Goal: Communication & Community: Answer question/provide support

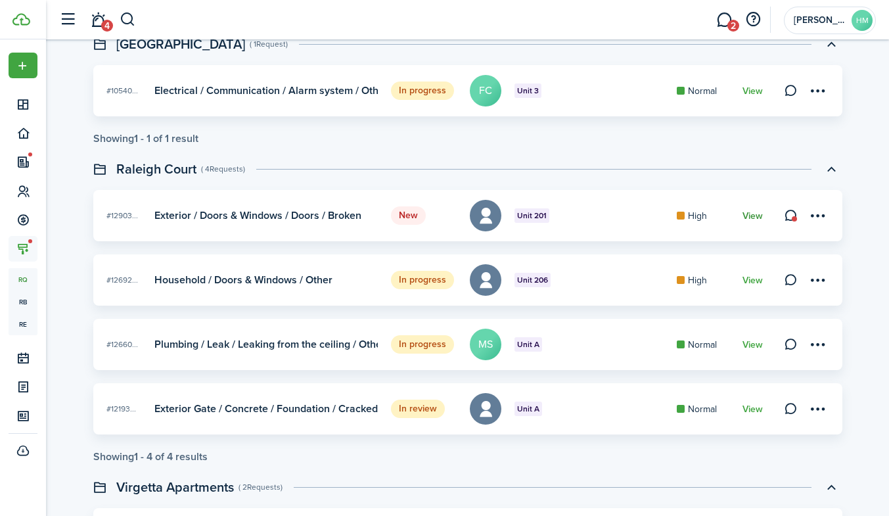
click at [746, 214] on link "View" at bounding box center [753, 216] width 20 height 11
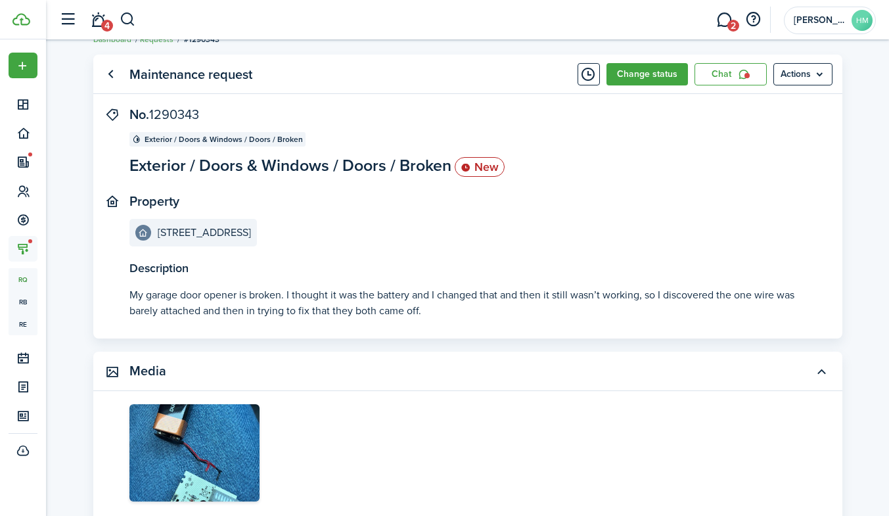
scroll to position [21, 0]
click at [660, 79] on button "Change status" at bounding box center [647, 75] width 81 height 22
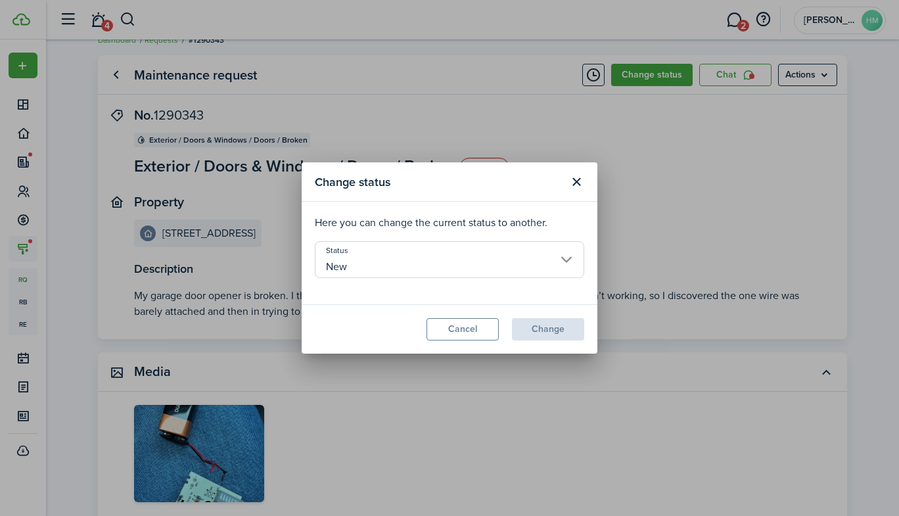
click at [474, 256] on input "New" at bounding box center [449, 259] width 269 height 37
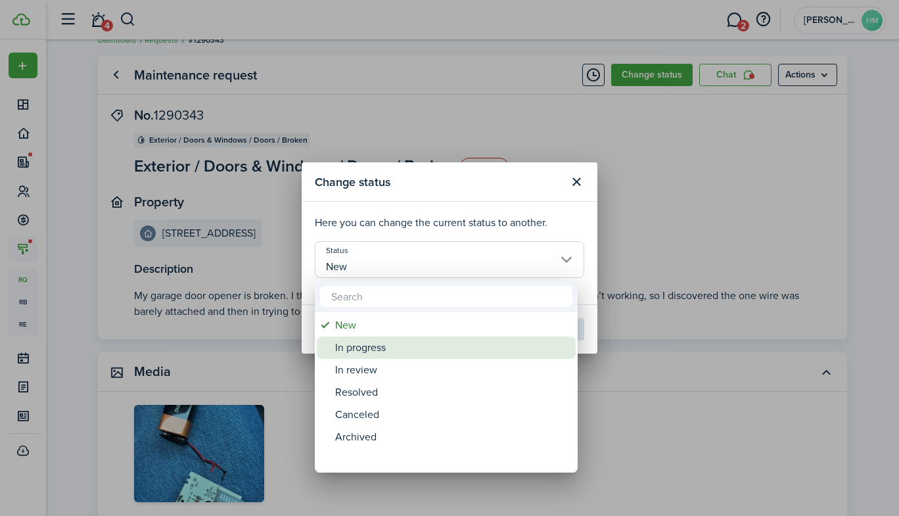
click at [370, 353] on div "In progress" at bounding box center [451, 347] width 233 height 22
type input "In progress"
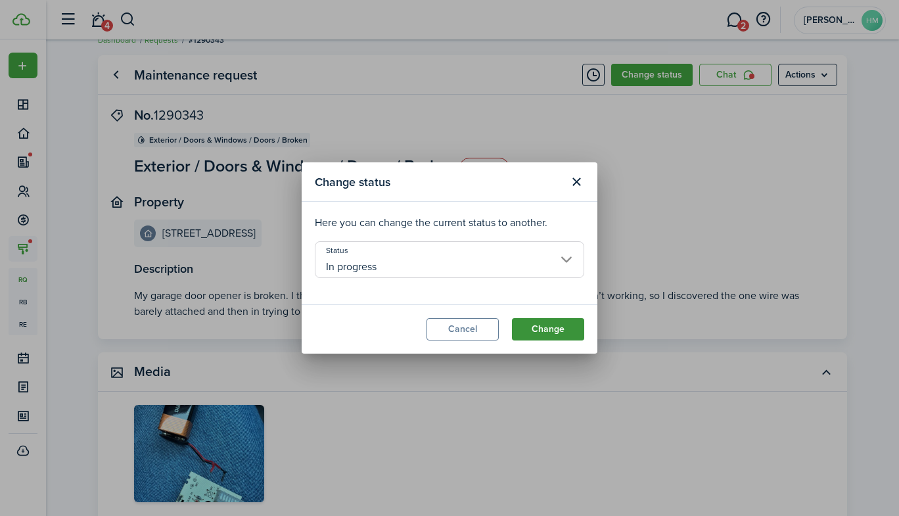
click at [535, 333] on button "Change" at bounding box center [548, 329] width 72 height 22
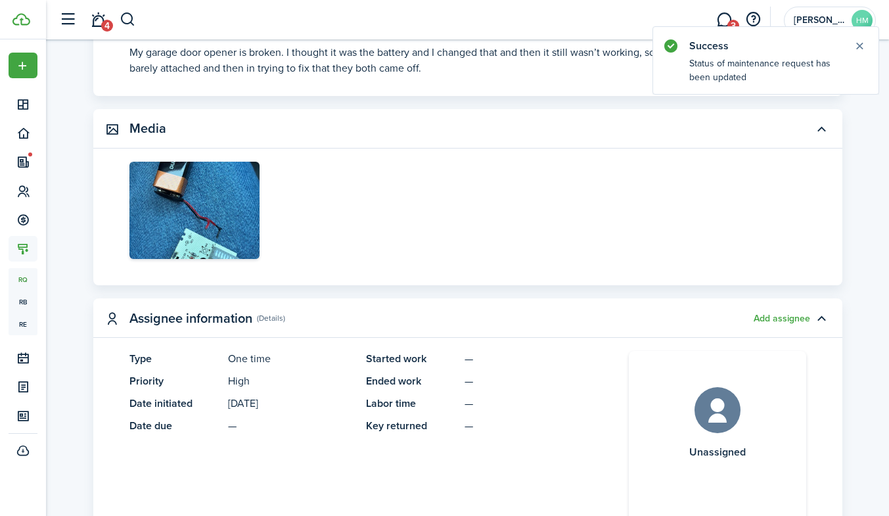
scroll to position [268, 0]
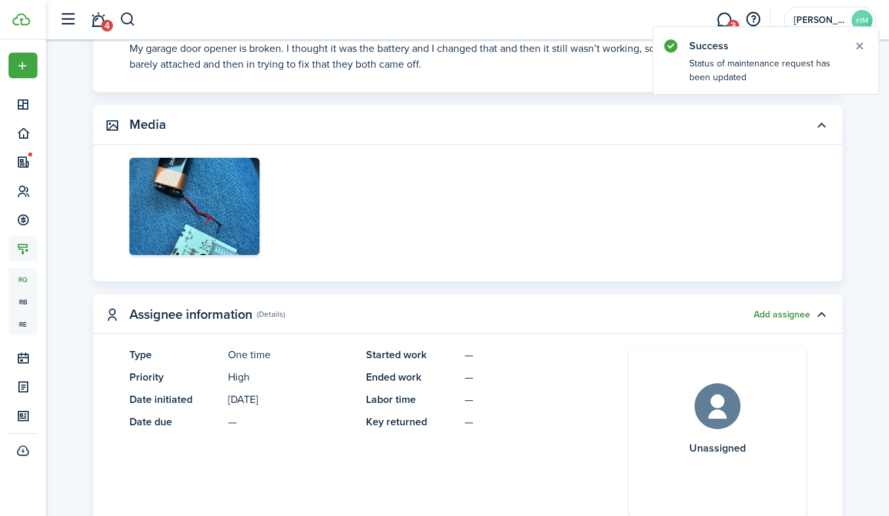
click at [804, 314] on button "Add assignee" at bounding box center [782, 315] width 57 height 11
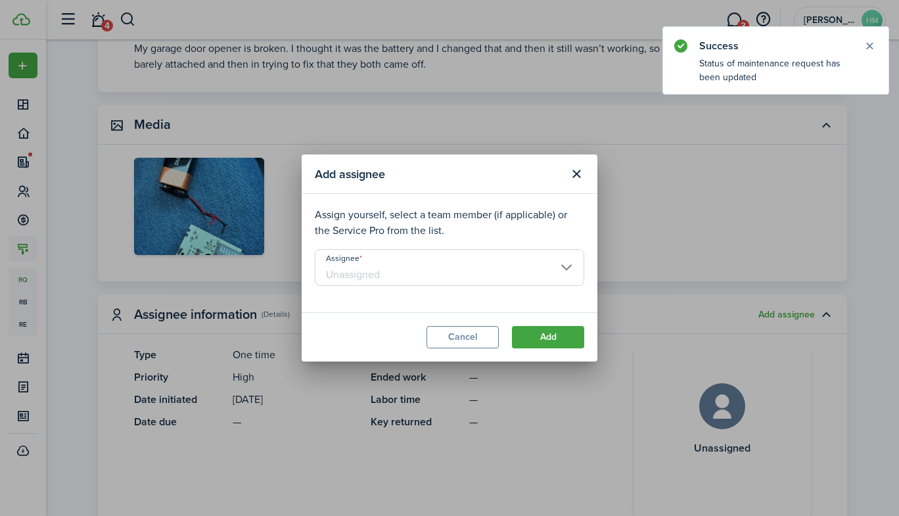
click at [513, 276] on input "Assignee" at bounding box center [449, 267] width 269 height 37
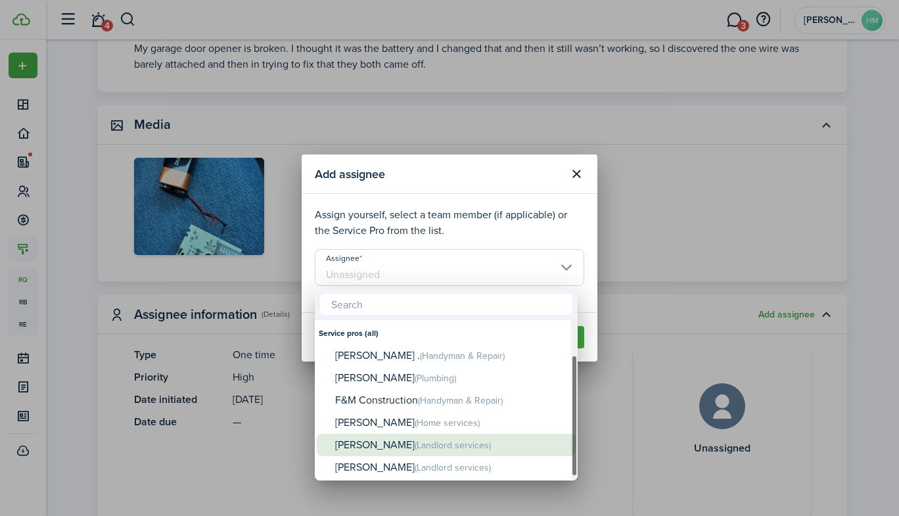
click at [371, 436] on div "[PERSON_NAME] (Landlord services)" at bounding box center [451, 445] width 233 height 23
type input "[PERSON_NAME]"
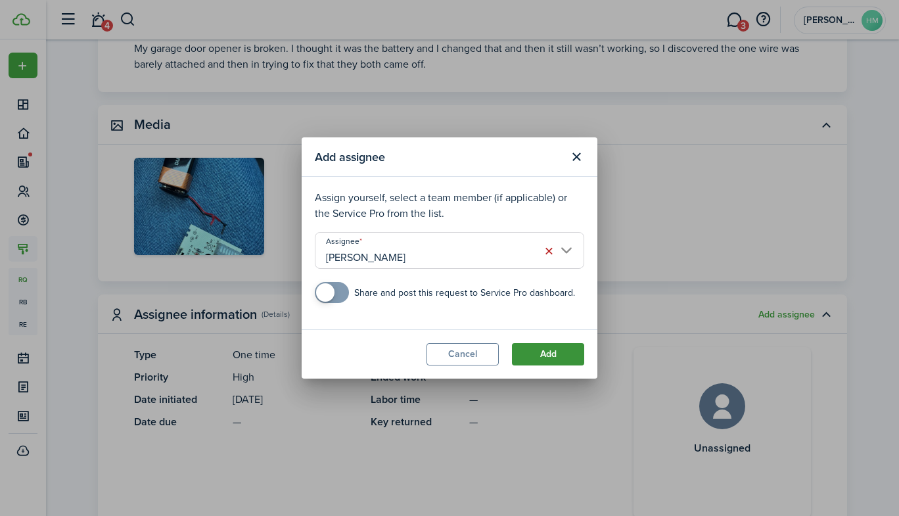
click at [561, 356] on button "Add" at bounding box center [548, 354] width 72 height 22
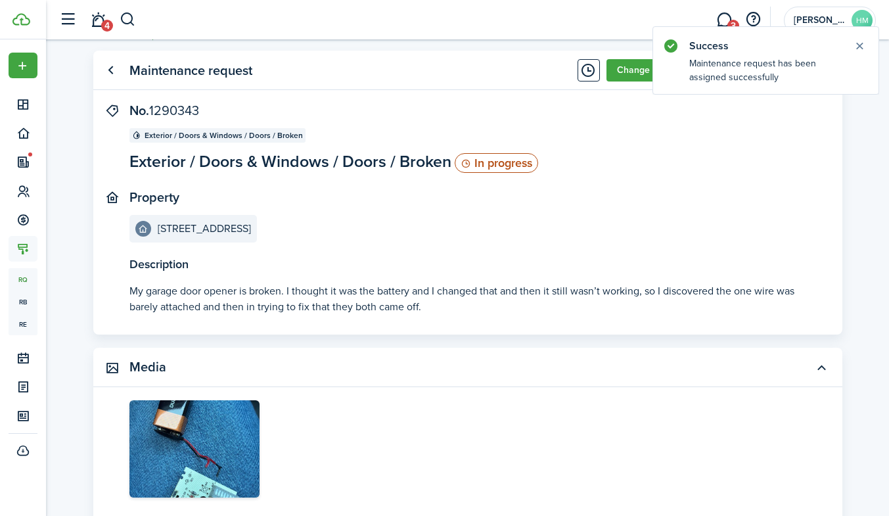
scroll to position [0, 0]
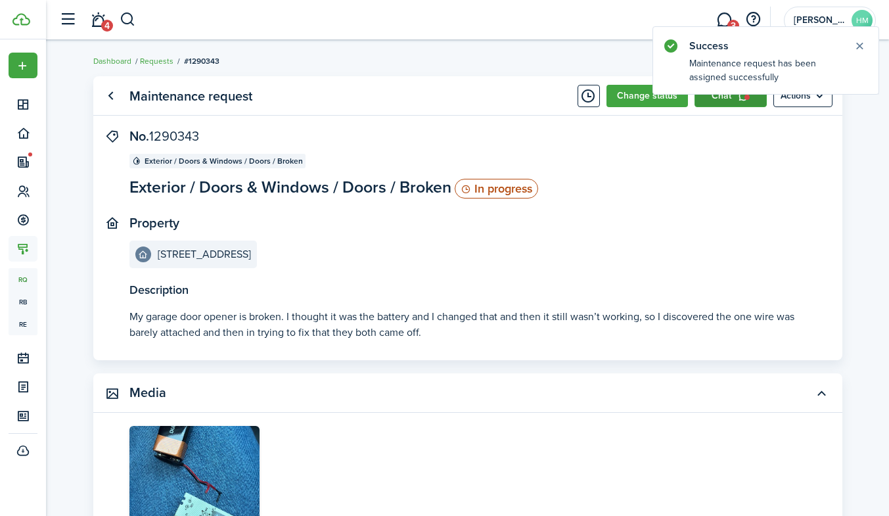
click at [706, 101] on link "Chat" at bounding box center [731, 96] width 72 height 22
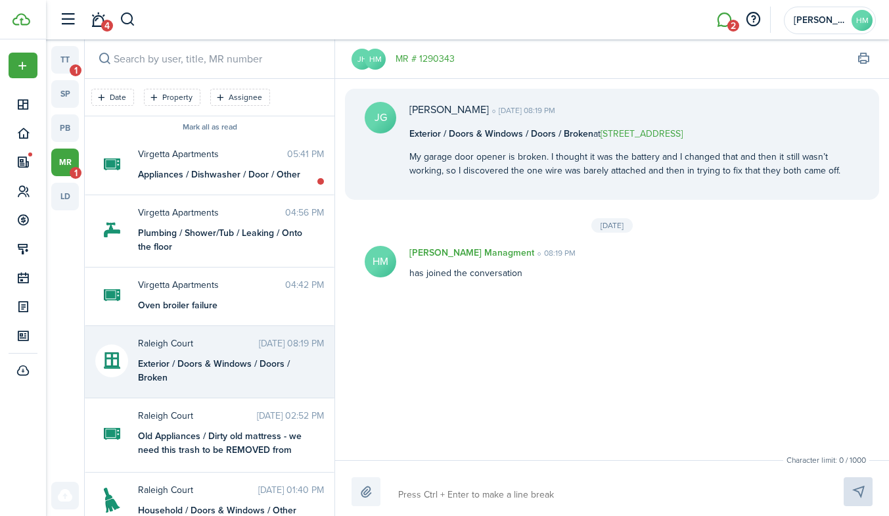
click at [503, 490] on textarea at bounding box center [606, 495] width 424 height 22
type textarea "G"
type textarea "Go"
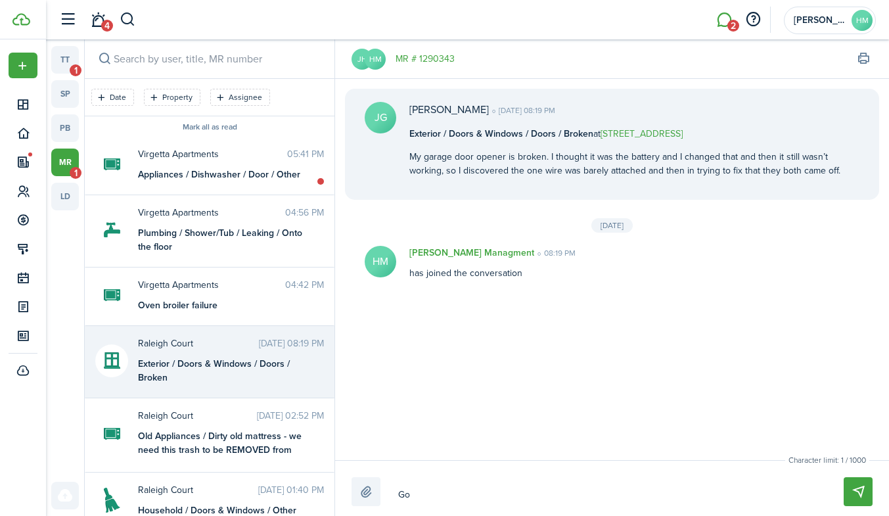
type textarea "Goo"
type textarea "Good"
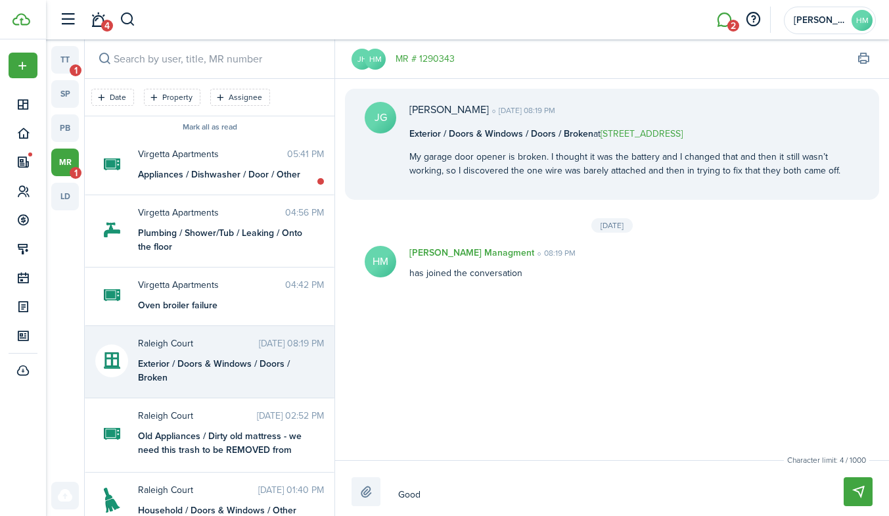
type textarea "Good"
type textarea "Good e"
type textarea "Good ev"
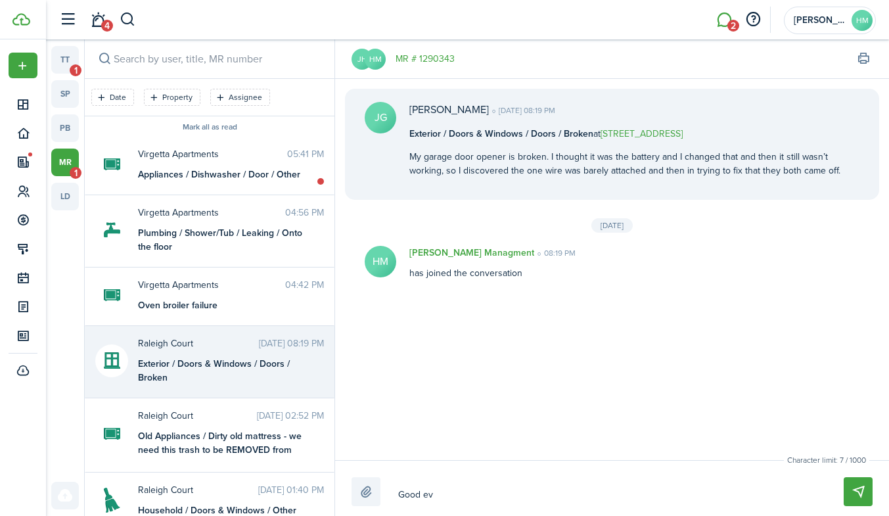
type textarea "Good eve"
type textarea "Good even"
type textarea "Good eveni"
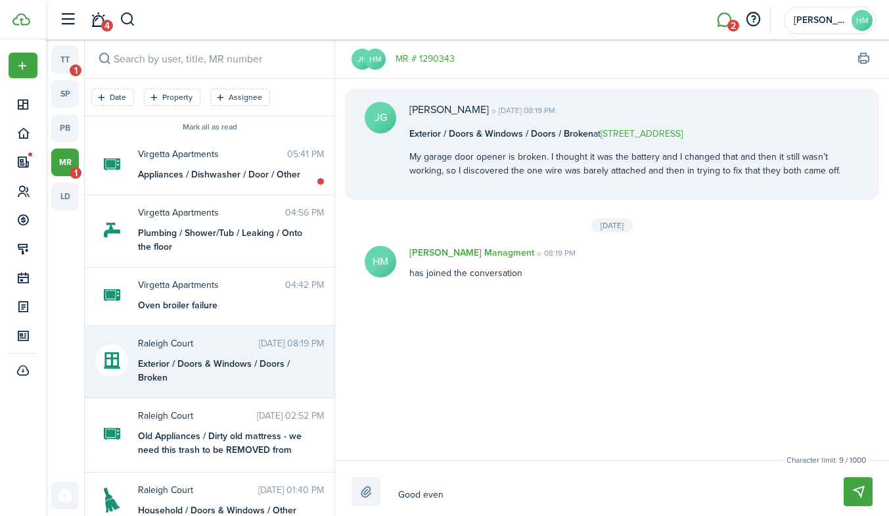
type textarea "Good eveni"
type textarea "Good evenin"
type textarea "Good evening"
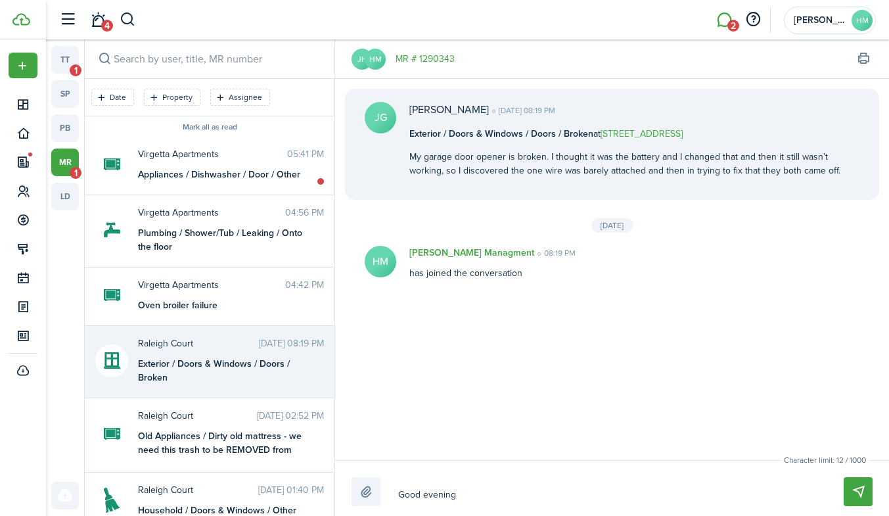
type textarea "Good evening"
type textarea "Good evening I"
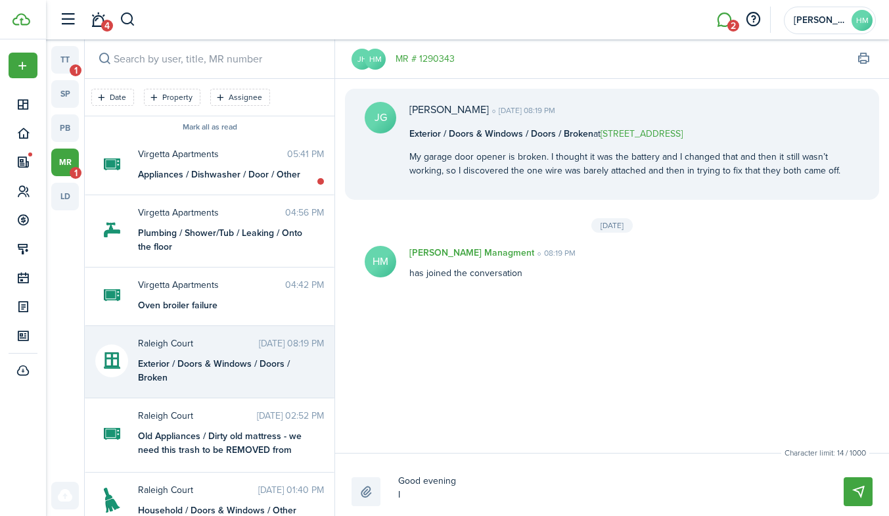
type textarea "Good evening I"
type textarea "Good evening I c"
type textarea "Good evening I ca"
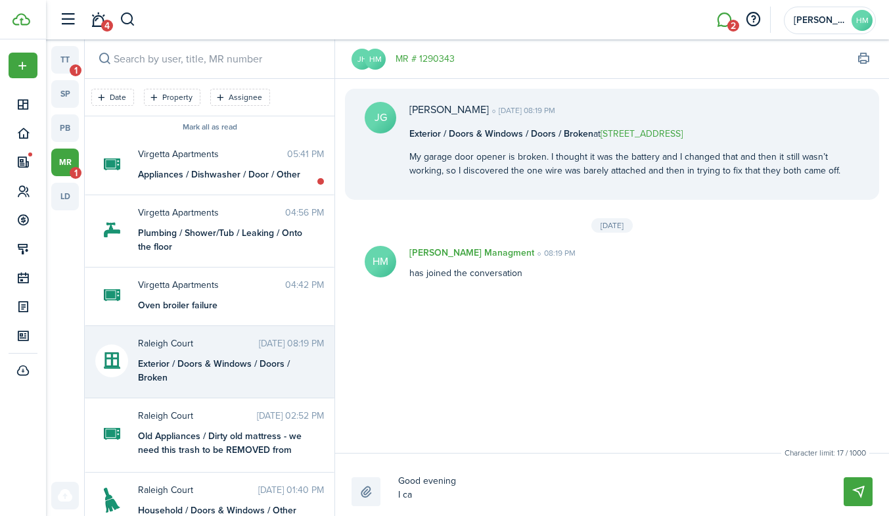
type textarea "Good evening I can"
type textarea "Good evening I can s"
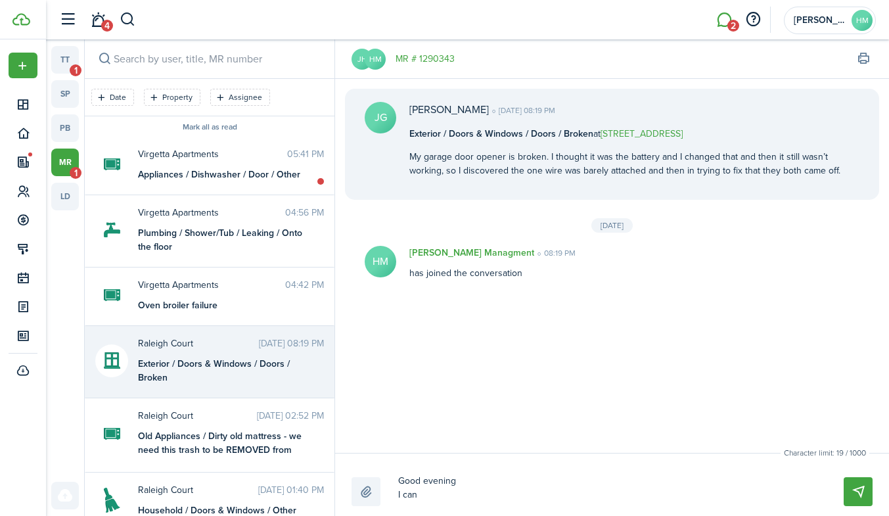
type textarea "Good evening I can s"
type textarea "Good evening I can st"
type textarea "Good evening I can sto"
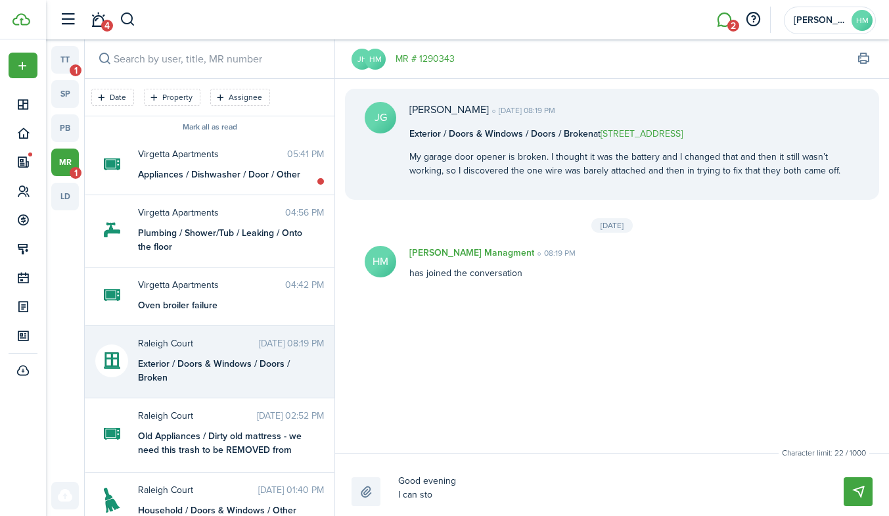
type textarea "Good evening I can stop"
type textarea "Good evening I can stop b"
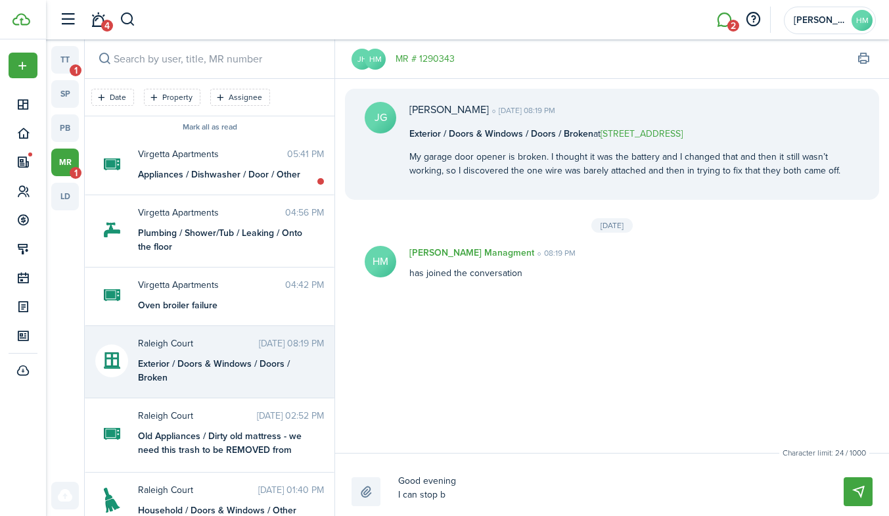
type textarea "Good evening I can stop b"
type textarea "Good evening I can stop by"
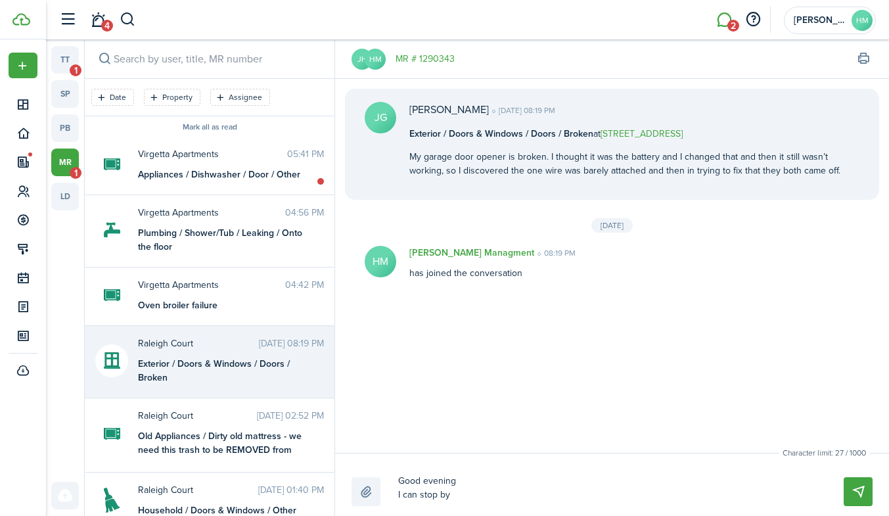
type textarea "Good evening I can stop by t"
type textarea "Good evening I can stop by to"
type textarea "Good evening I can stop by [PERSON_NAME]"
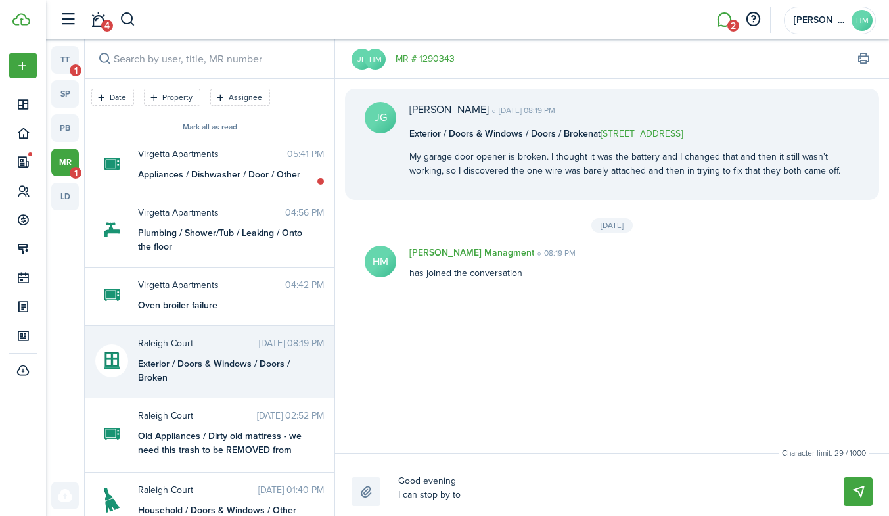
type textarea "Good evening I can stop by [PERSON_NAME]"
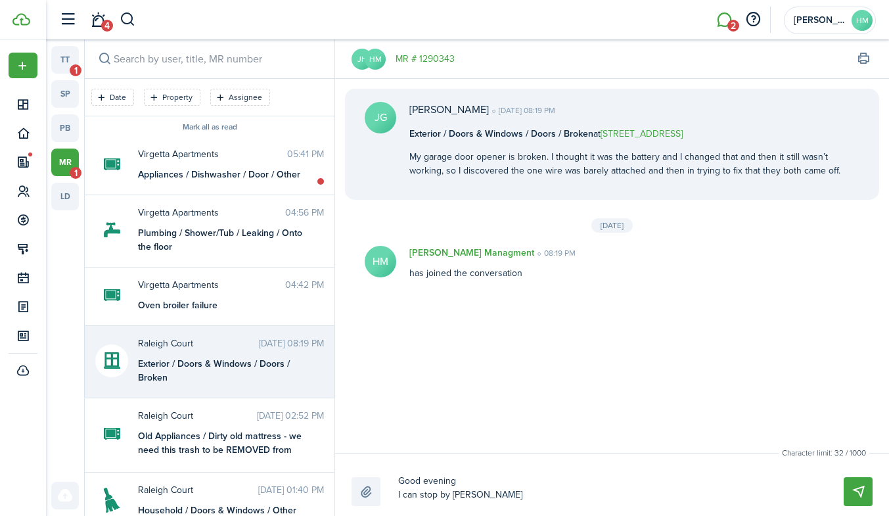
type textarea "Good evening I can stop by [PERSON_NAME]"
type textarea "Good evening I can stop by [DATE]"
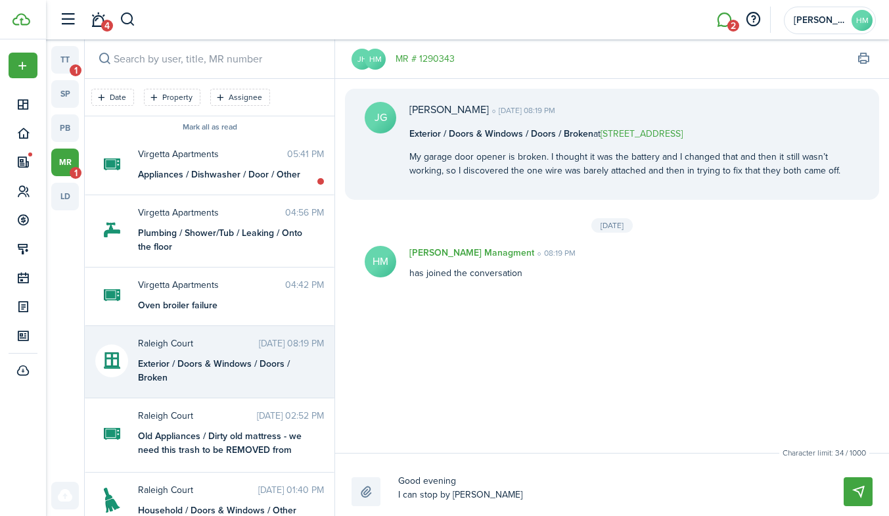
type textarea "Good evening I can stop by [DATE]"
type textarea "Good evening I can stop by [DATE] a"
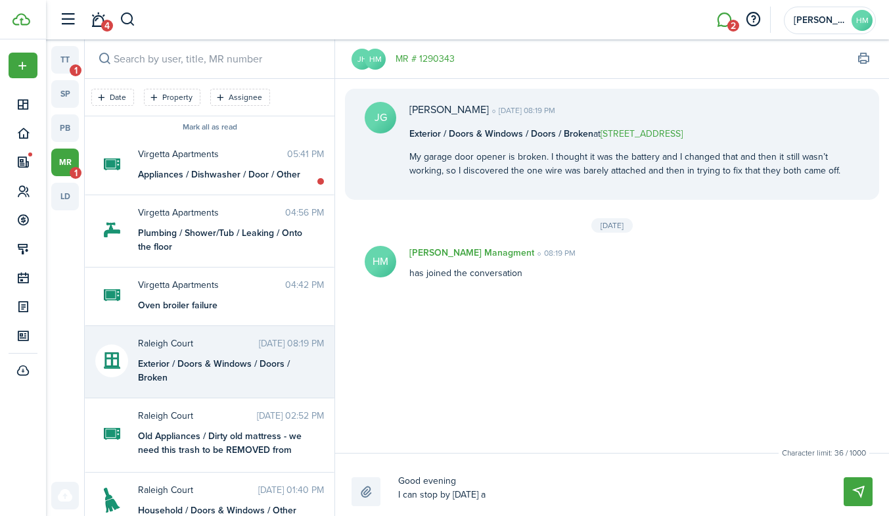
type textarea "Good evening I can stop by [DATE] af"
type textarea "Good evening I can stop by [DATE] aft"
type textarea "Good evening I can stop by [DATE] afte"
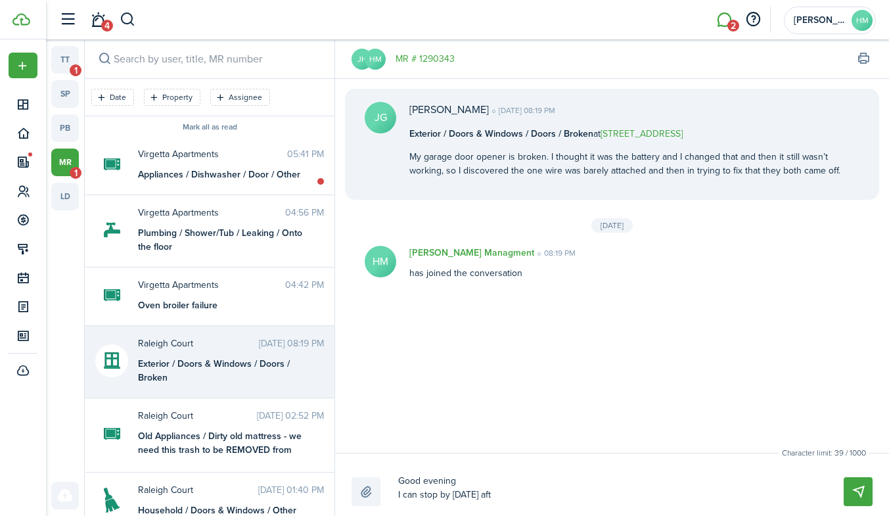
type textarea "Good evening I can stop by [DATE] afte"
type textarea "Good evening I can stop by [DATE] after"
type textarea "Good evening I can stop by [DATE] aftern"
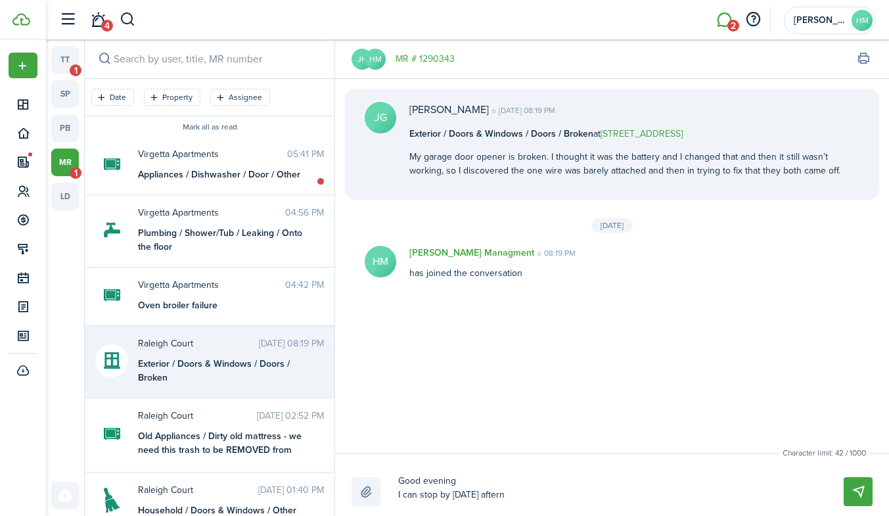
type textarea "Good evening I can stop by [DATE] afterno"
type textarea "Good evening I can stop by [DATE] afternoo"
type textarea "Good evening I can stop by [DATE] afternoon"
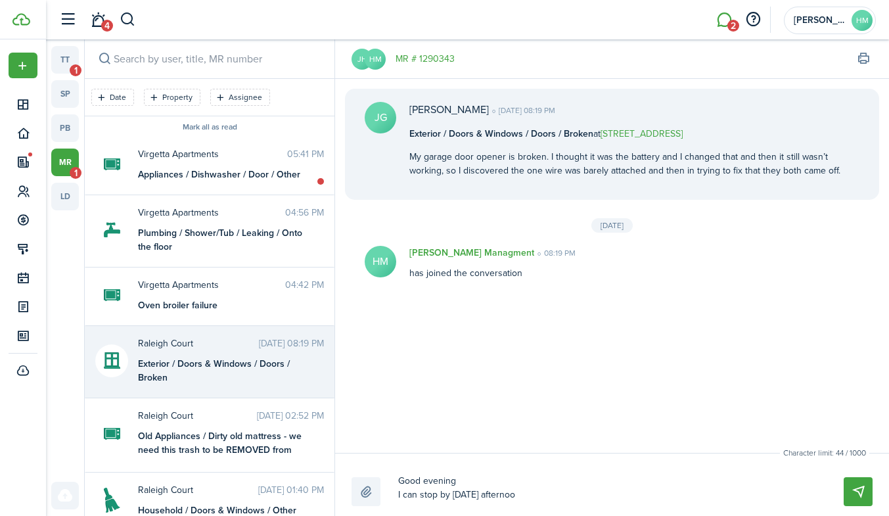
type textarea "Good evening I can stop by [DATE] afternoon"
type textarea "Good evening I can stop by [DATE] afternoon."
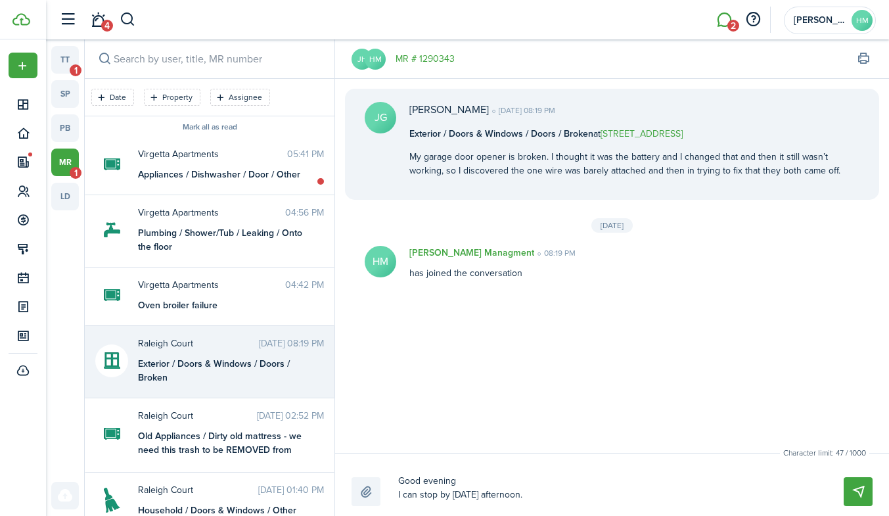
type textarea "Good evening I can stop by [DATE] afternoon."
type textarea "Good evening I can stop by [DATE] afternoon. L"
type textarea "Good evening I can stop by [DATE] afternoon. Le"
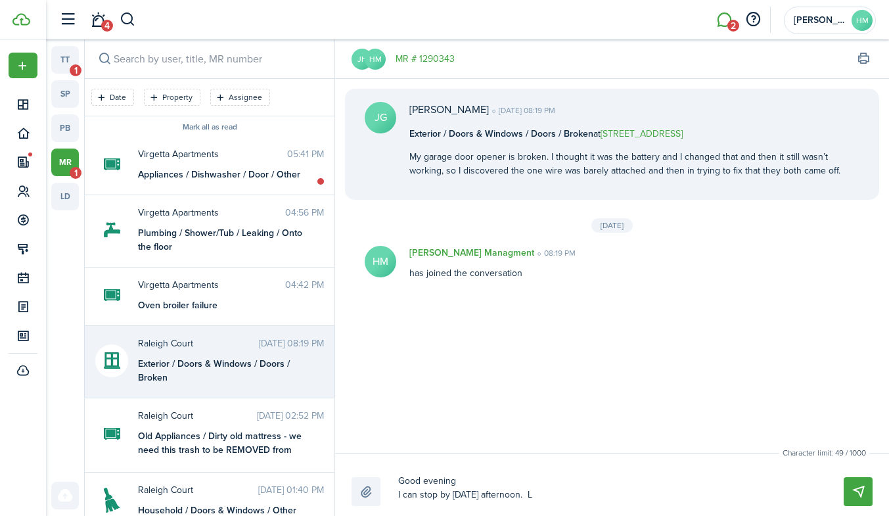
type textarea "Good evening I can stop by [DATE] afternoon. Le"
type textarea "Good evening I can stop by [DATE] afternoon. Let"
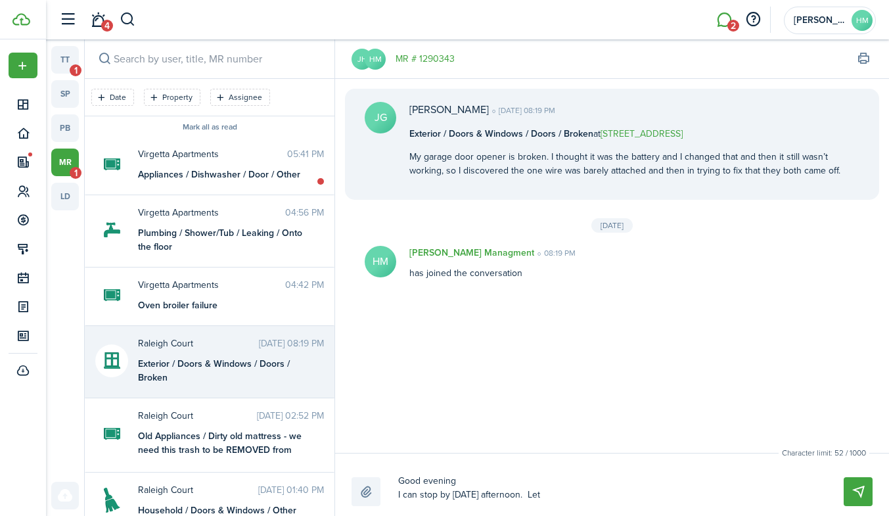
type textarea "Good evening I can stop by [DATE] afternoon. Let m"
type textarea "Good evening I can stop by [DATE] afternoon. Let me"
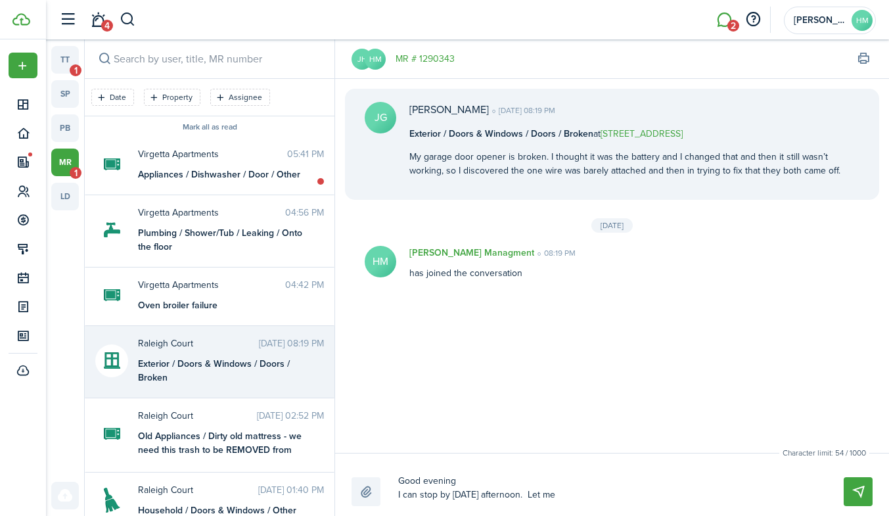
type textarea "Good evening I can stop by [DATE] afternoon. Let me"
type textarea "Good evening I can stop by [DATE] afternoon. Let me k"
type textarea "Good evening I can stop by [DATE] afternoon. Let me kn"
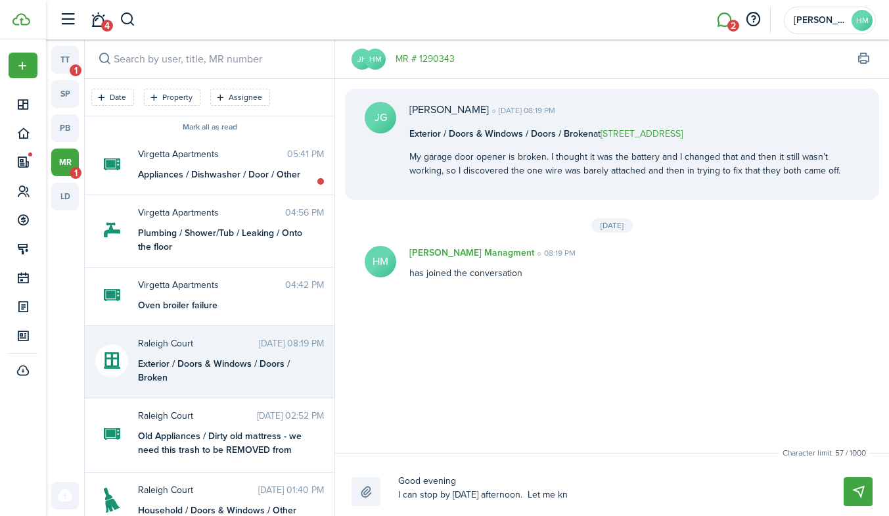
type textarea "Good evening I can stop by [DATE] afternoon. Let me kno"
type textarea "Good evening I can stop by [DATE] afternoon. Let me know"
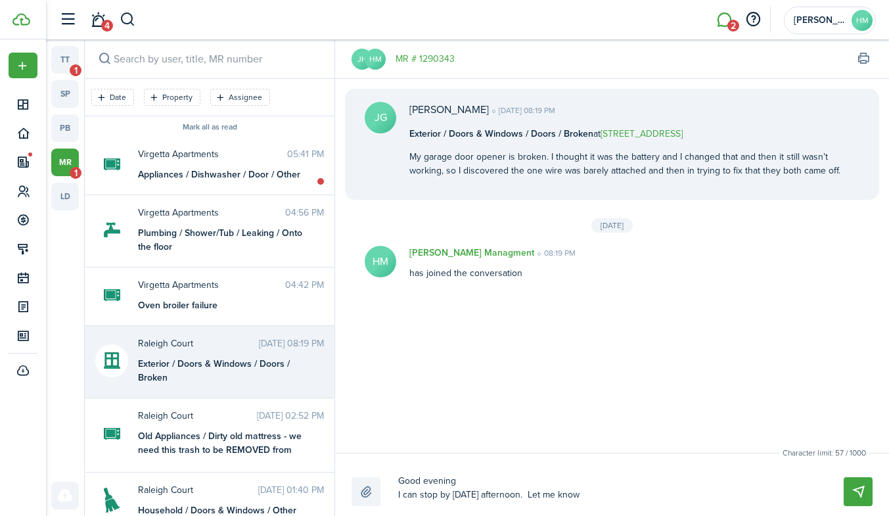
type textarea "Good evening I can stop by [DATE] afternoon. Let me know"
type textarea "Good evening I can stop by [DATE] afternoon. Let me know w"
type textarea "Good evening I can stop by [DATE] afternoon. Let me know wh"
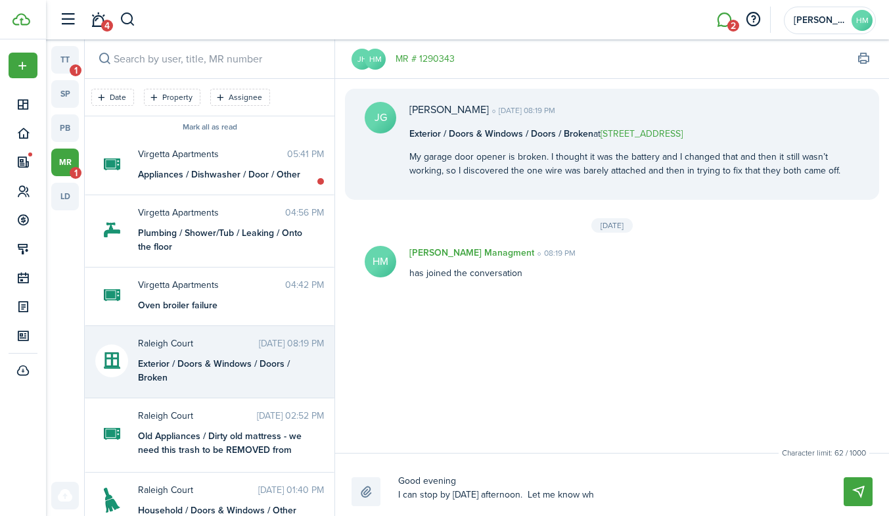
type textarea "Good evening I can stop by [DATE] afternoon. Let me know whe"
type textarea "Good evening I can stop by [DATE] afternoon. Let me know when"
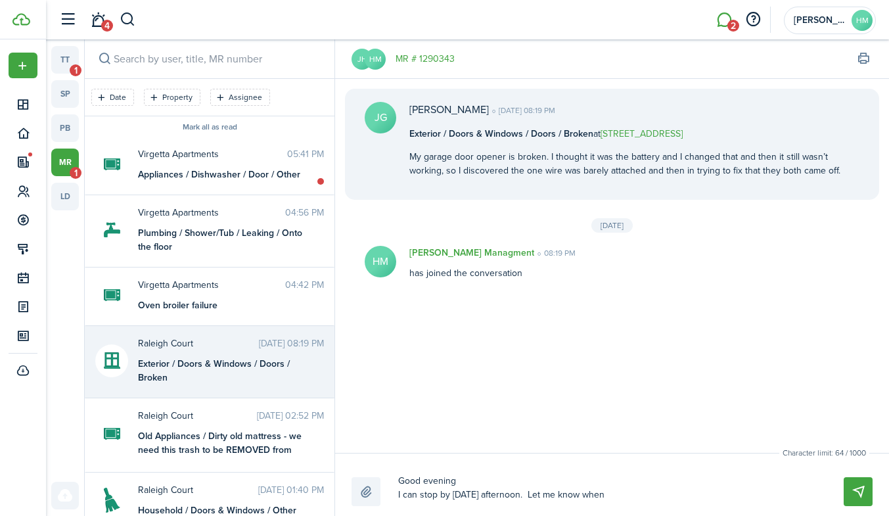
type textarea "Good evening I can stop by [DATE] afternoon. Let me know when"
type textarea "Good evening I can stop by [DATE] afternoon. Let me know when y"
type textarea "Good evening I can stop by [DATE] afternoon. Let me know when yo"
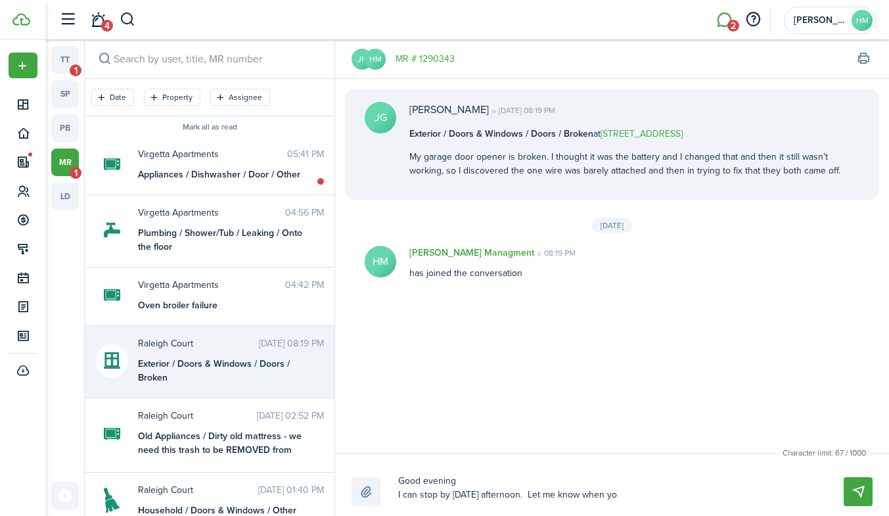
type textarea "Good evening I can stop by [DATE] afternoon. Let me know when you"
type textarea "Good evening I can stop by [DATE] afternoon. Let me know when you'"
type textarea "Good evening I can stop by [DATE] afternoon. Let me know when you'l"
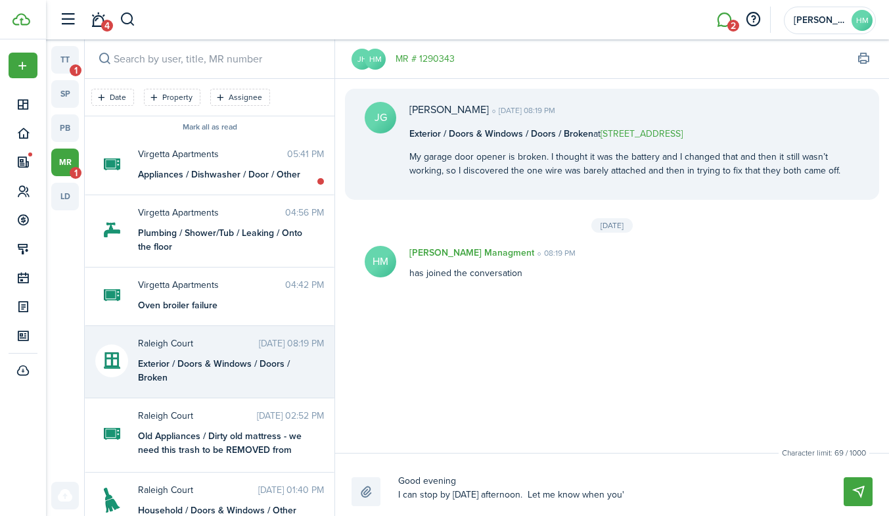
type textarea "Good evening I can stop by [DATE] afternoon. Let me know when you'l"
type textarea "Good evening I can stop by [DATE] afternoon. Let me know when you'll"
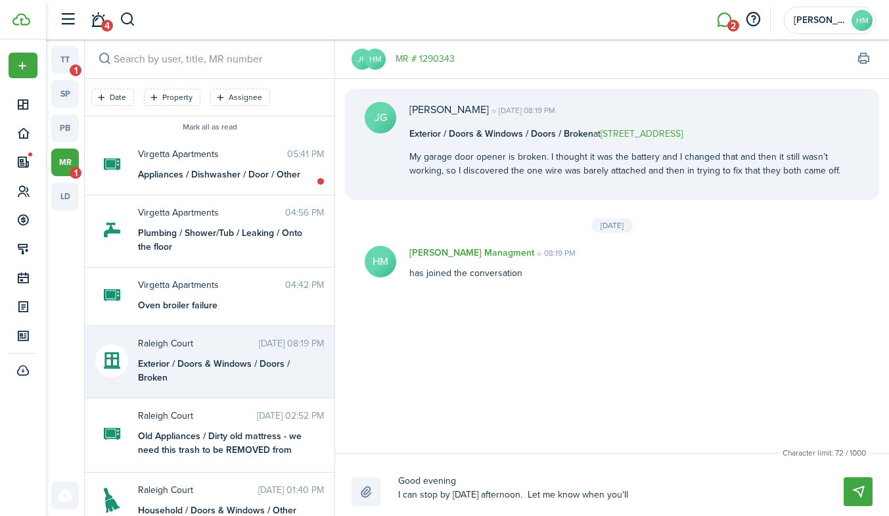
type textarea "Good evening I can stop by [DATE] afternoon. Let me know when you'll b"
type textarea "Good evening I can stop by [DATE] afternoon. Let me know when you'll be"
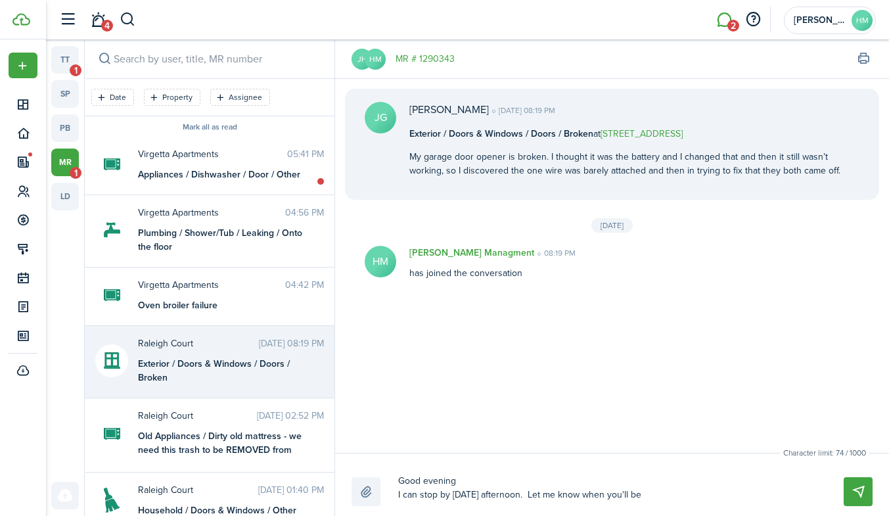
type textarea "Good evening I can stop by [DATE] afternoon. Let me know when you'll be"
type textarea "Good evening I can stop by [DATE] afternoon. Let me know when you'll be a"
type textarea "Good evening I can stop by [DATE] afternoon. Let me know when you'll be av"
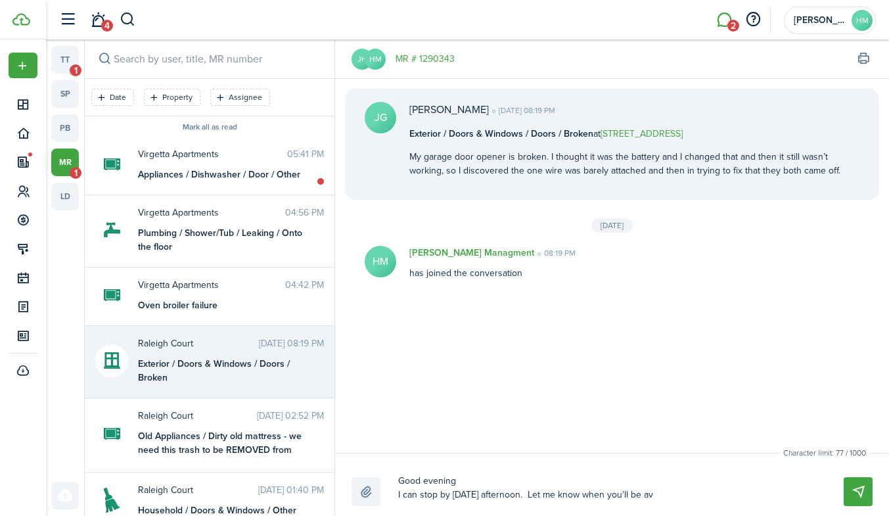
type textarea "Good evening I can stop by [DATE] afternoon. Let me know when you'll be ava"
type textarea "Good evening I can stop by [DATE] afternoon. Let me know when you'll be avai"
type textarea "Good evening I can stop by [DATE] afternoon. Let me know when you'll be avail"
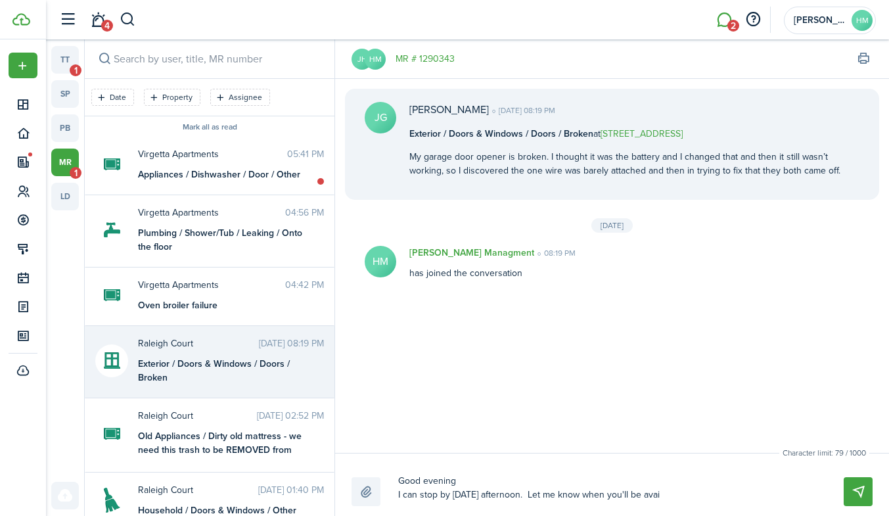
type textarea "Good evening I can stop by [DATE] afternoon. Let me know when you'll be avail"
type textarea "Good evening I can stop by [DATE] afternoon. Let me know when you'll be availa"
type textarea "Good evening I can stop by [DATE] afternoon. Let me know when you'll be availab"
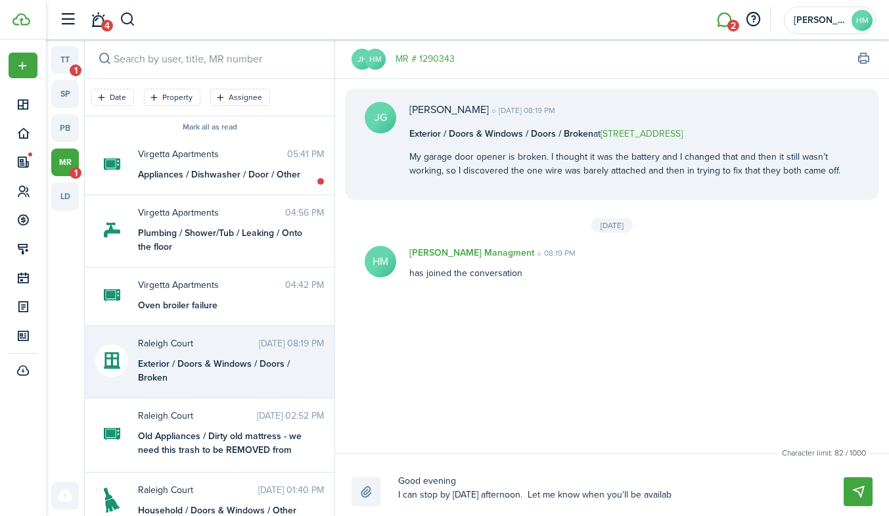
type textarea "Good evening I can stop by [DATE] afternoon. Let me know when you'll be availabl"
type textarea "Good evening I can stop by [DATE] afternoon. Let me know when you'll be availab…"
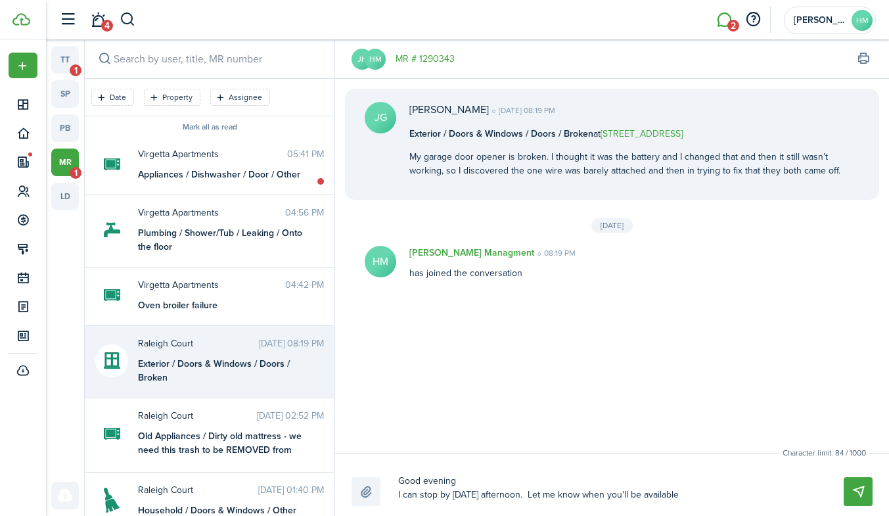
type textarea "Good evening I can stop by [DATE] afternoon. Let me know when you'll be availab…"
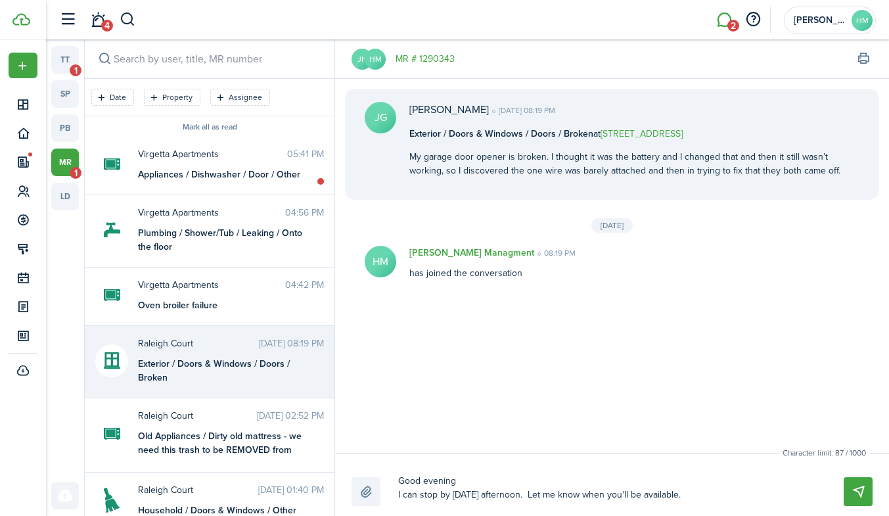
type textarea "Good evening I can stop by [DATE] afternoon. Let me know when you'll be availab…"
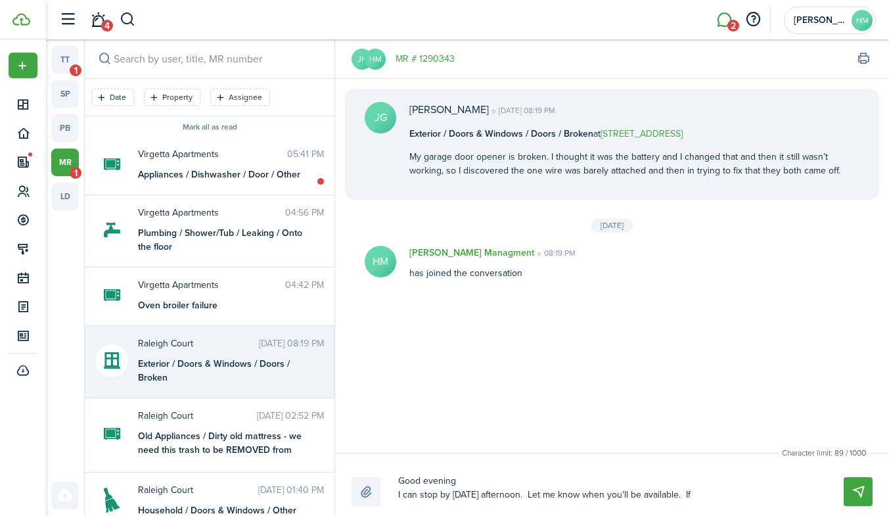
type textarea "Good evening I can stop by [DATE] afternoon. Let me know when you'll be availab…"
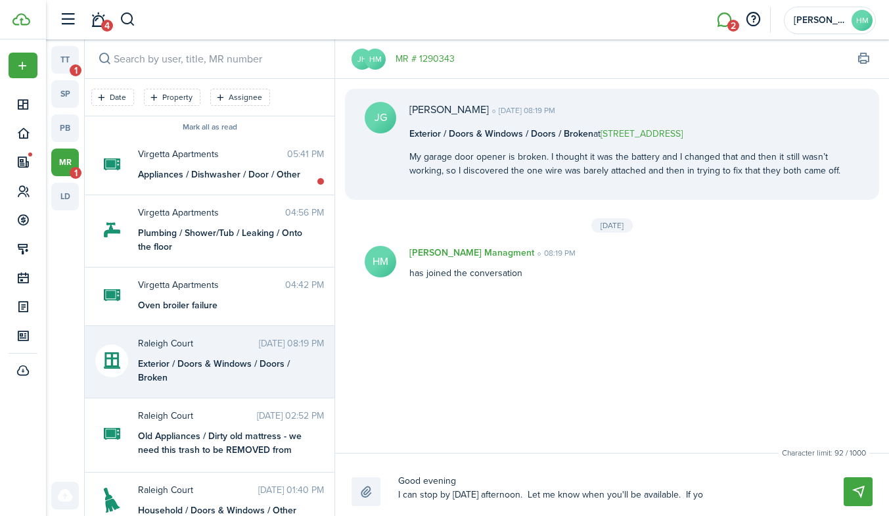
type textarea "Good evening I can stop by [DATE] afternoon. Let me know when you'll be availab…"
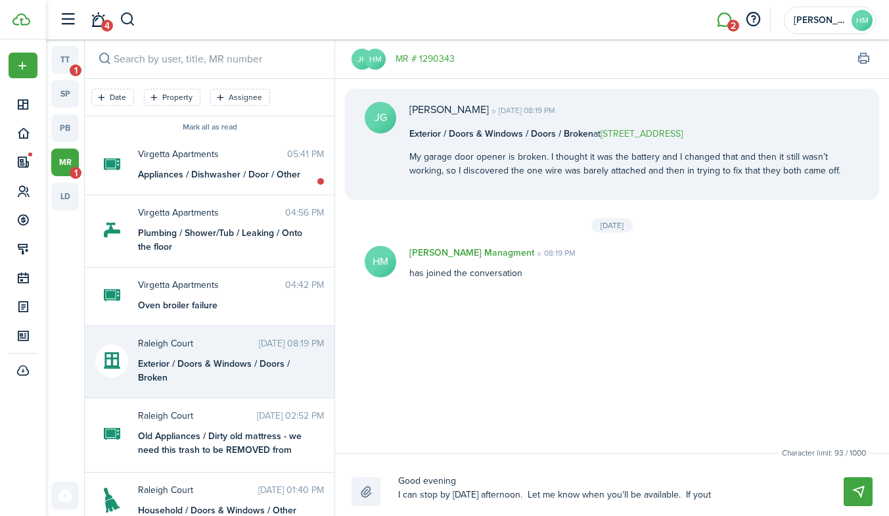
type textarea "Good evening I can stop by [DATE] afternoon. Let me know when you'll be availab…"
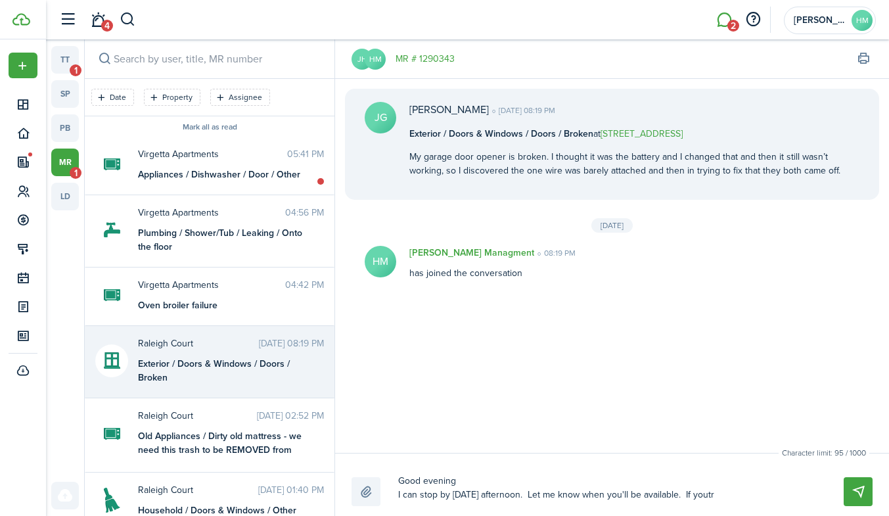
type textarea "Good evening I can stop by [DATE] afternoon. Let me know when you'll be availab…"
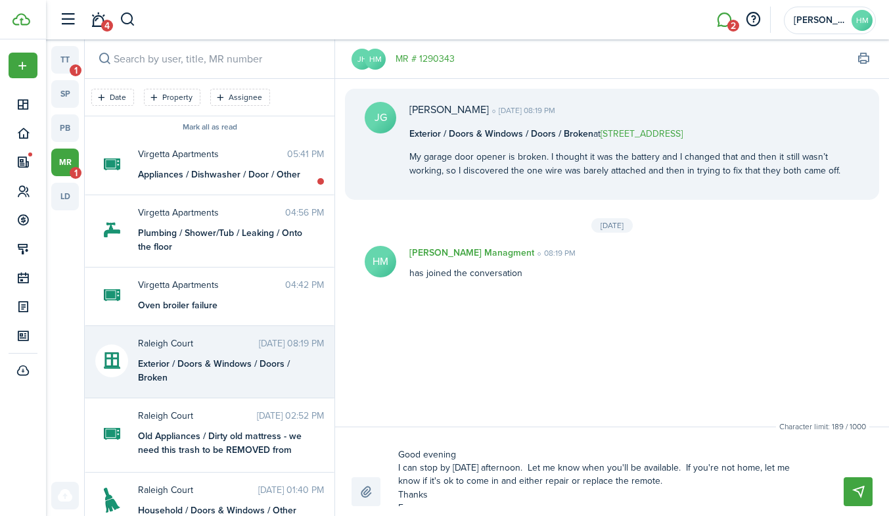
scroll to position [9, 0]
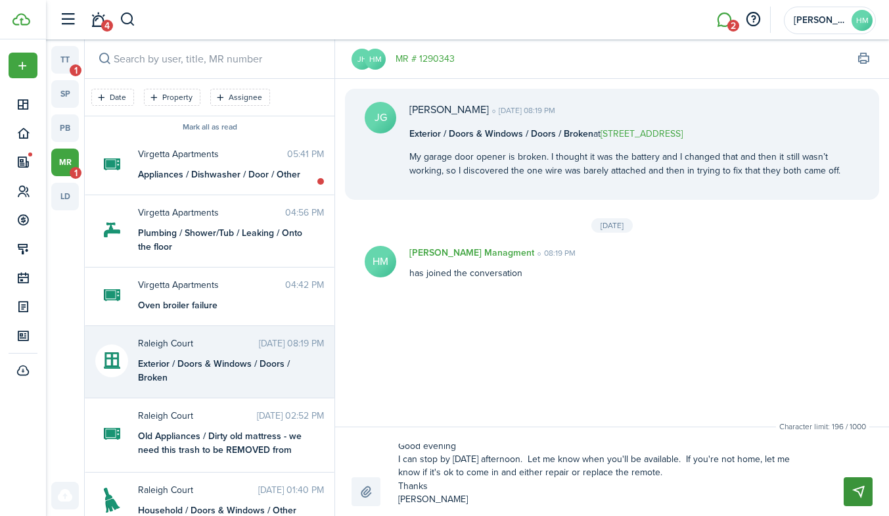
click at [866, 491] on button "Send" at bounding box center [858, 491] width 29 height 29
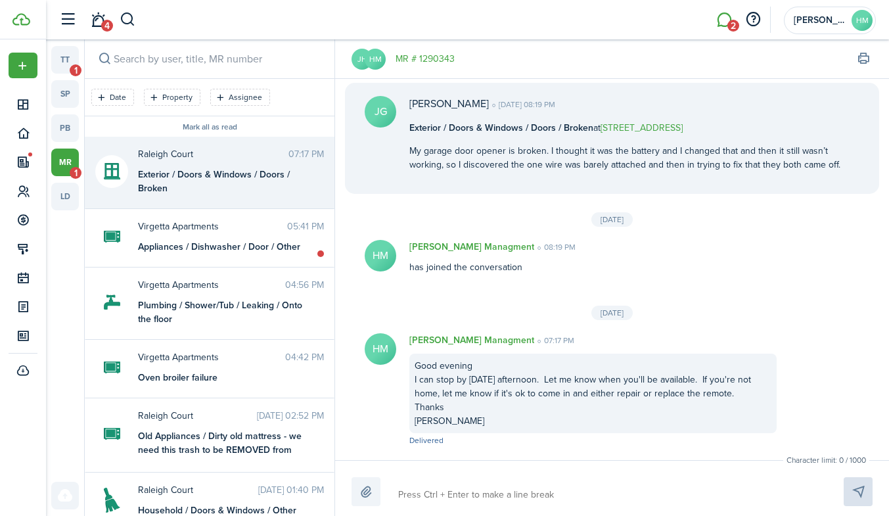
scroll to position [0, 0]
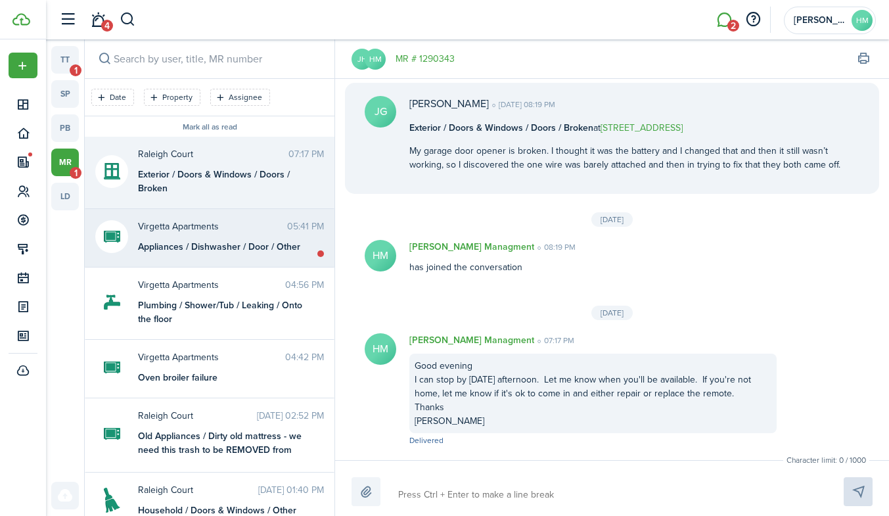
click at [235, 235] on div "Virgetta Apartments 05:41 PM Appliances / Dishwasher / Door / Other" at bounding box center [231, 236] width 206 height 34
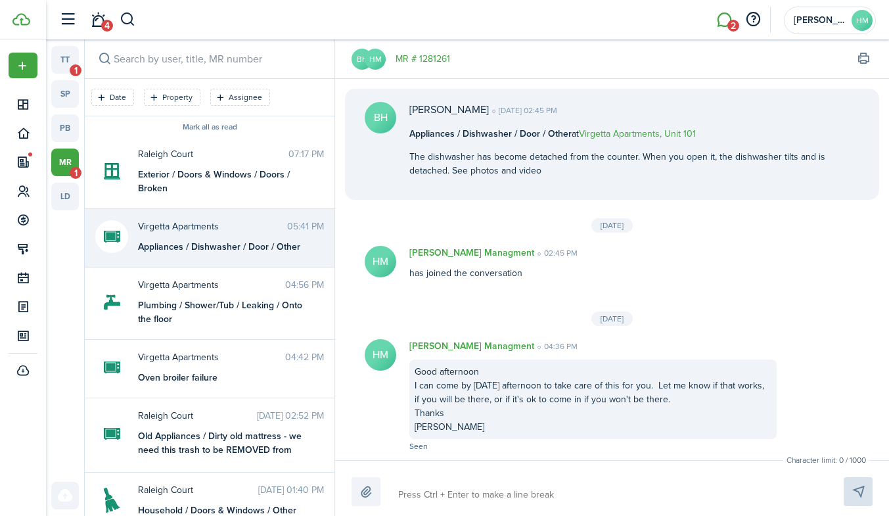
scroll to position [77, 0]
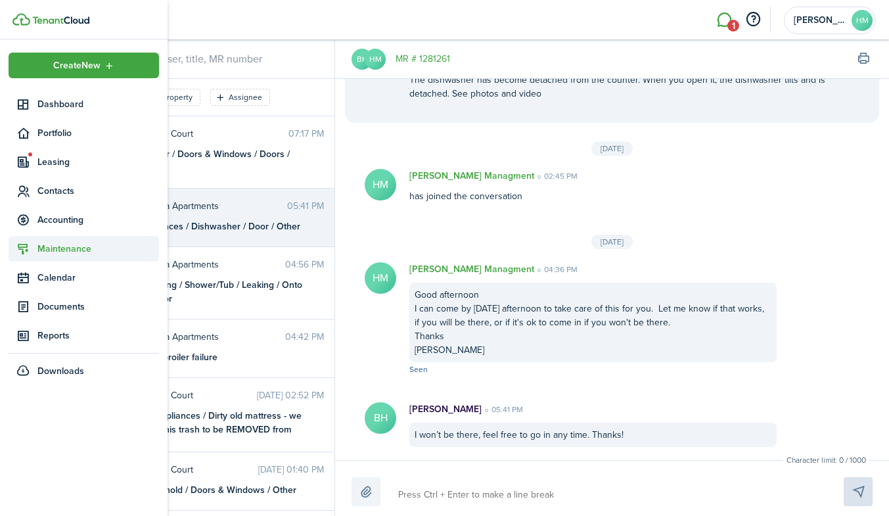
click at [49, 241] on span "Maintenance" at bounding box center [84, 249] width 150 height 26
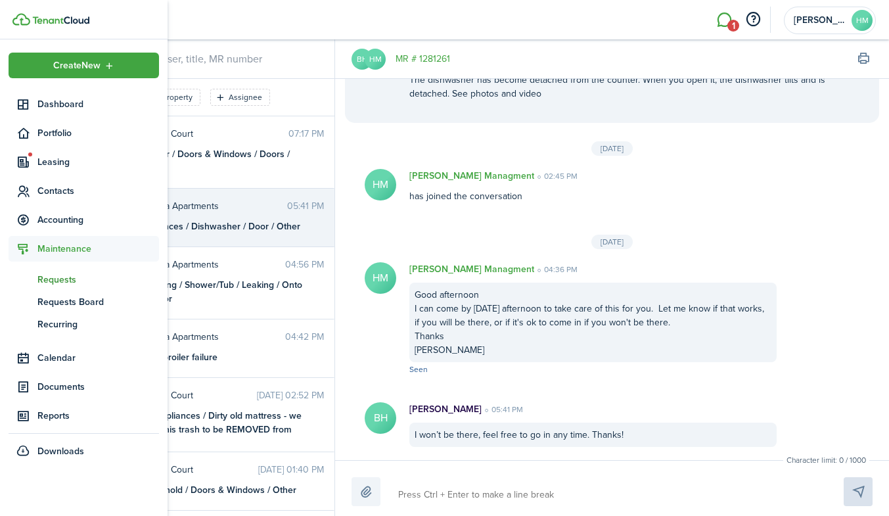
click at [64, 280] on span "Requests" at bounding box center [98, 280] width 122 height 14
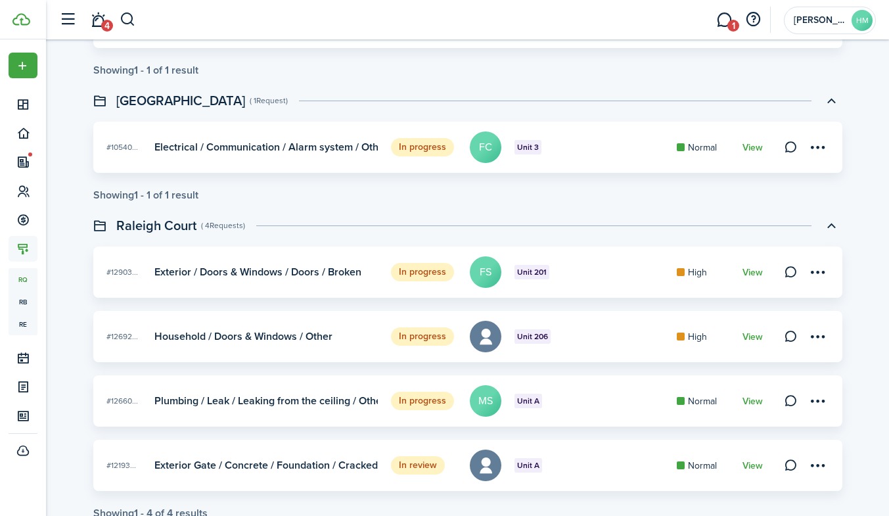
scroll to position [183, 0]
click at [748, 336] on link "View" at bounding box center [753, 336] width 20 height 11
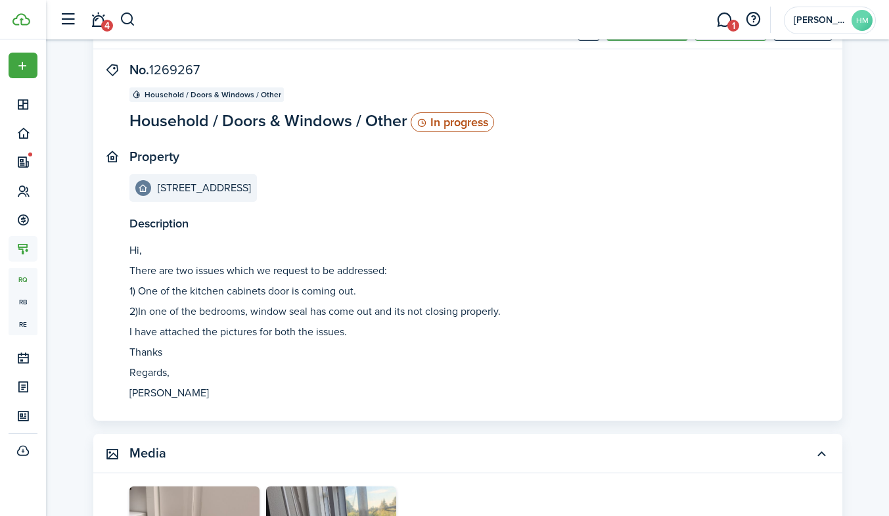
scroll to position [67, 0]
click at [720, 26] on link "1" at bounding box center [724, 20] width 25 height 34
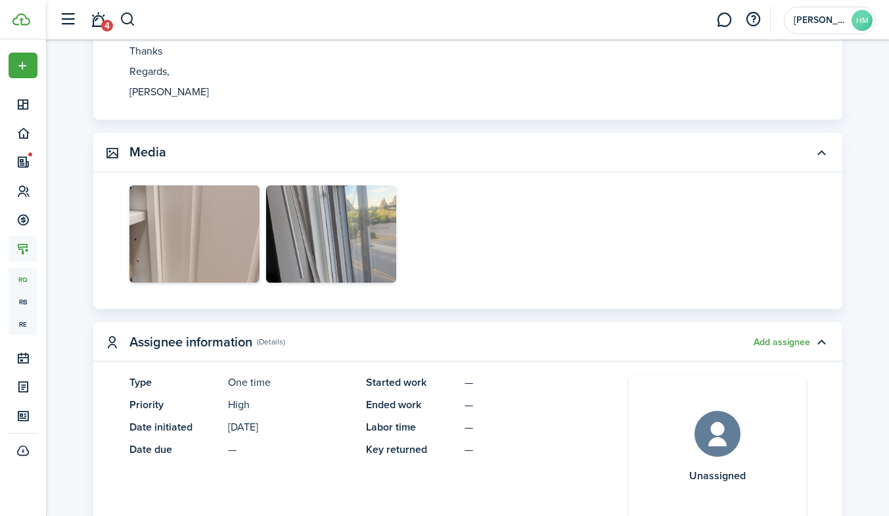
scroll to position [371, 0]
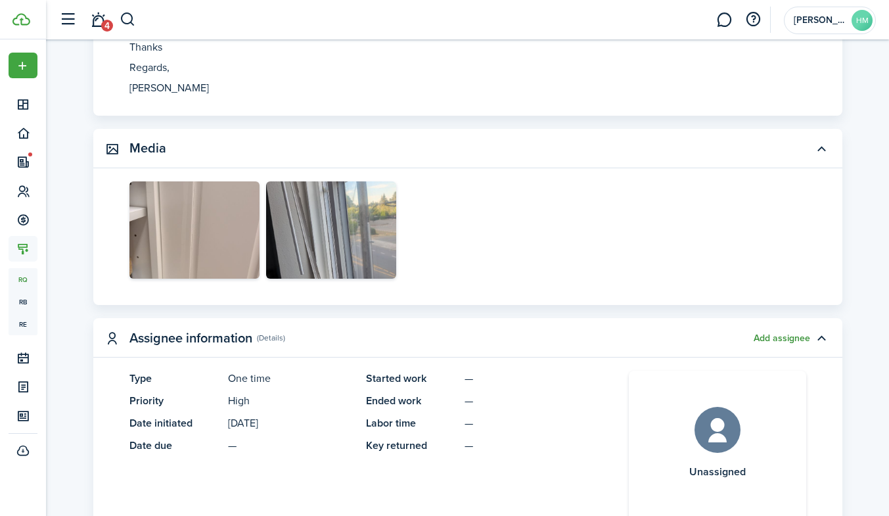
click at [780, 340] on button "Add assignee" at bounding box center [782, 338] width 57 height 11
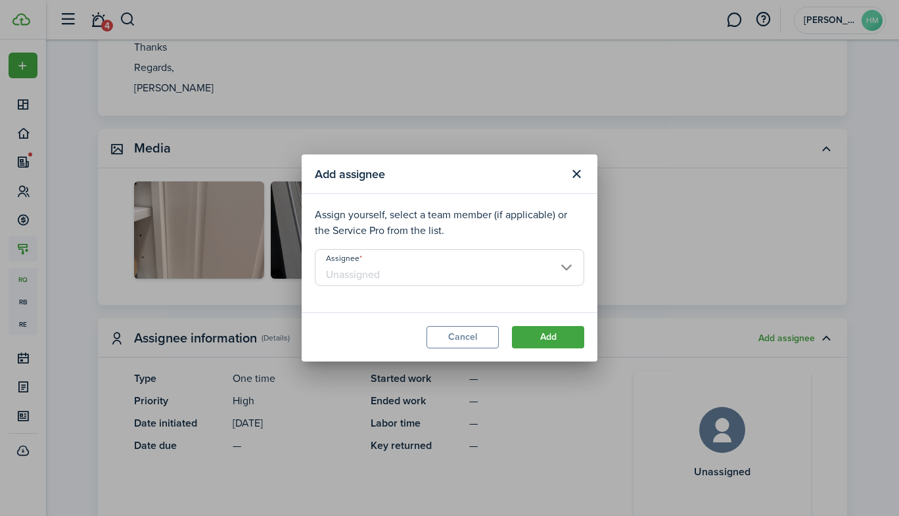
click at [543, 261] on input "Assignee" at bounding box center [449, 267] width 269 height 37
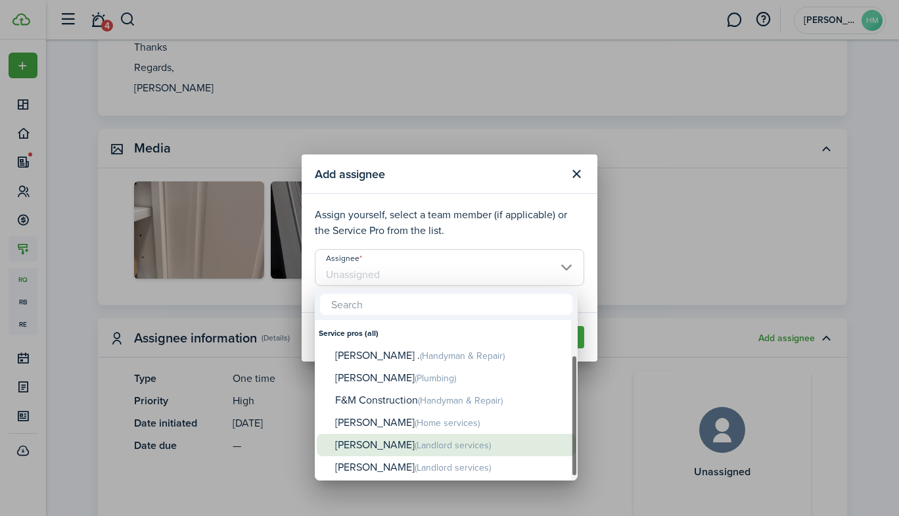
click at [355, 446] on div "[PERSON_NAME] (Landlord services)" at bounding box center [451, 445] width 233 height 23
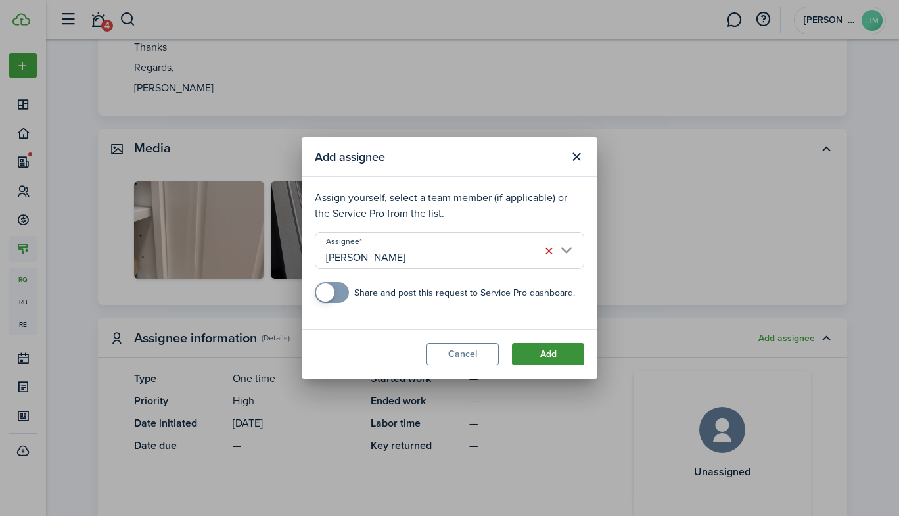
click at [551, 352] on button "Add" at bounding box center [548, 354] width 72 height 22
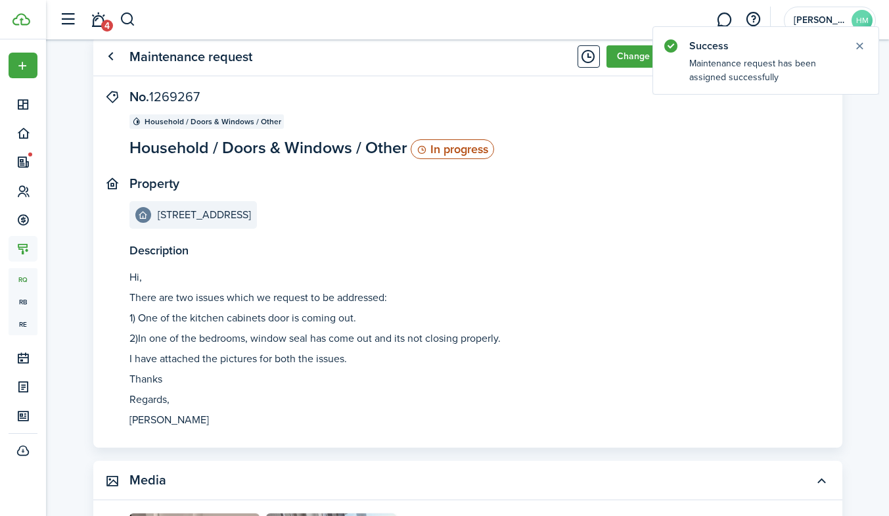
scroll to position [0, 0]
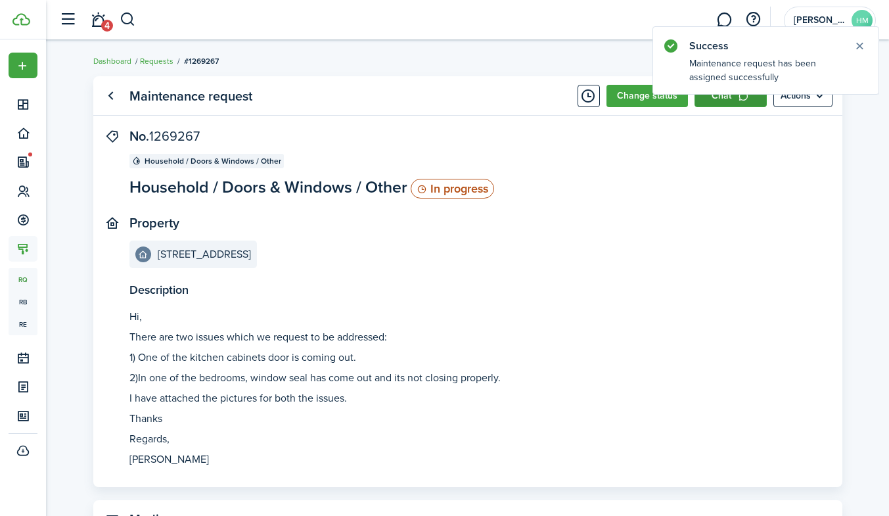
click at [707, 106] on link "Chat" at bounding box center [731, 96] width 72 height 22
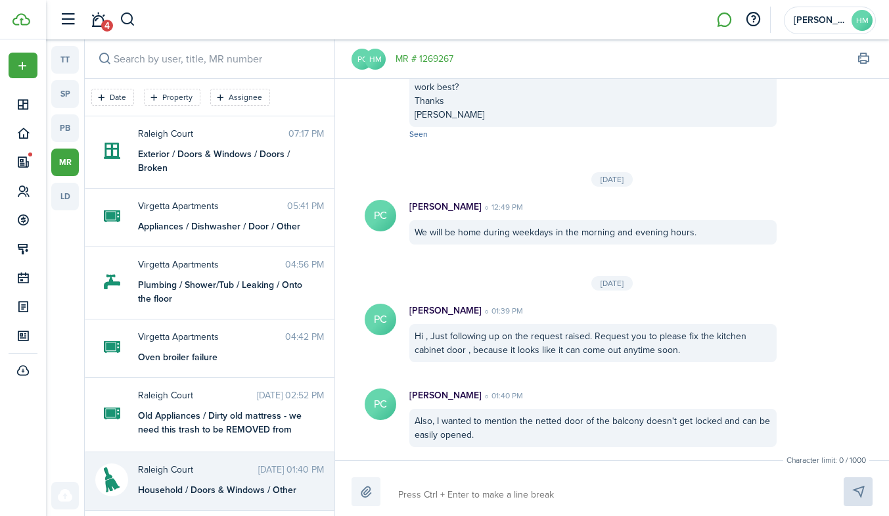
scroll to position [14, 0]
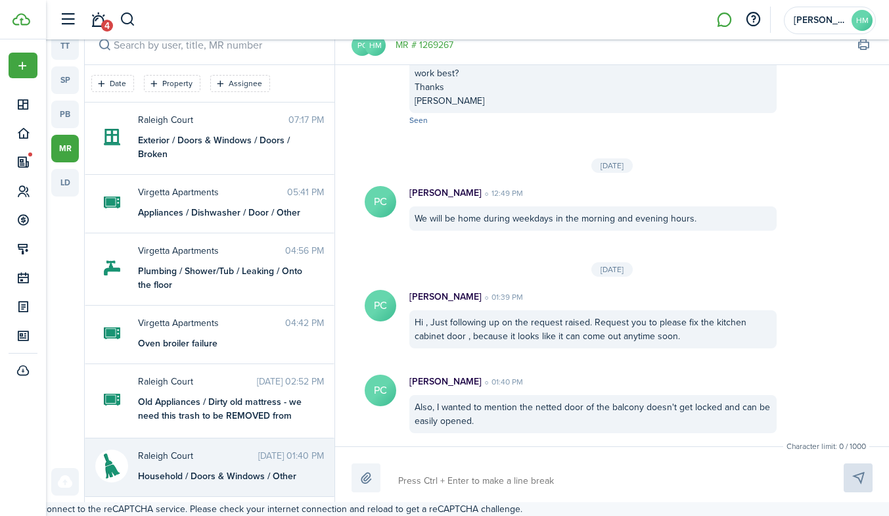
click at [494, 477] on textarea at bounding box center [606, 481] width 424 height 22
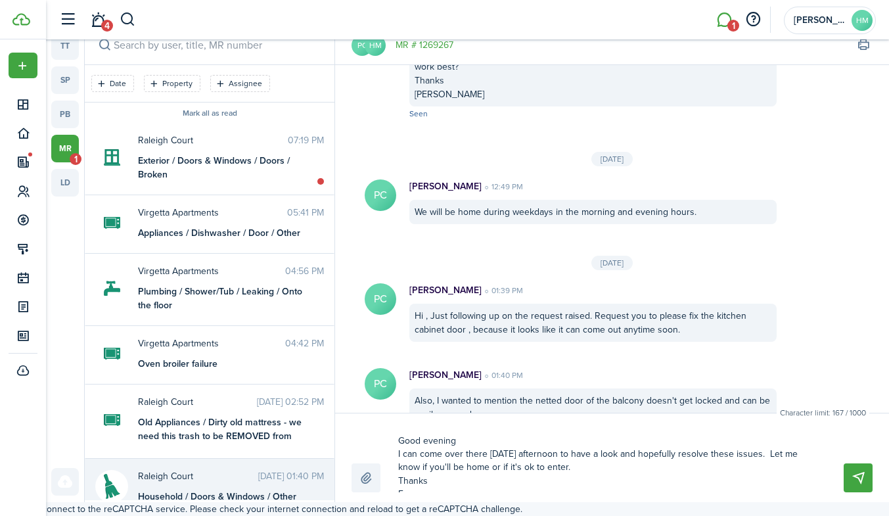
scroll to position [9, 0]
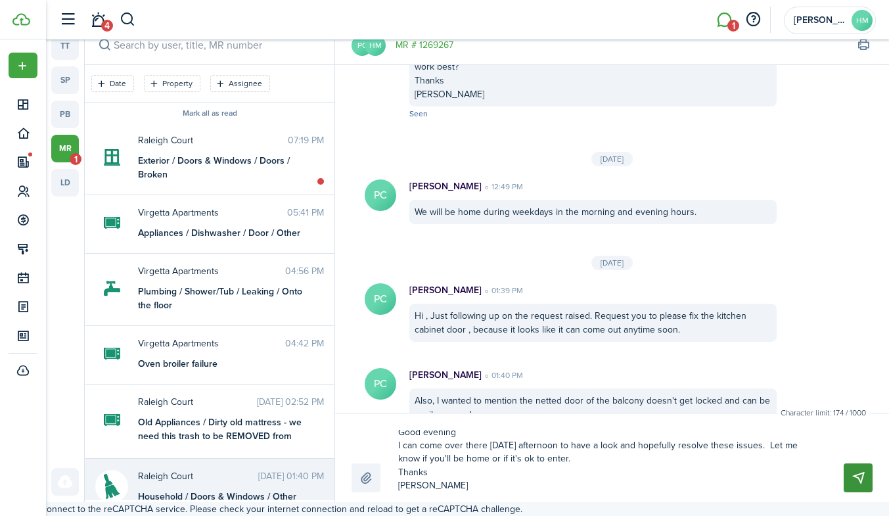
click at [848, 474] on button "Send" at bounding box center [858, 477] width 29 height 29
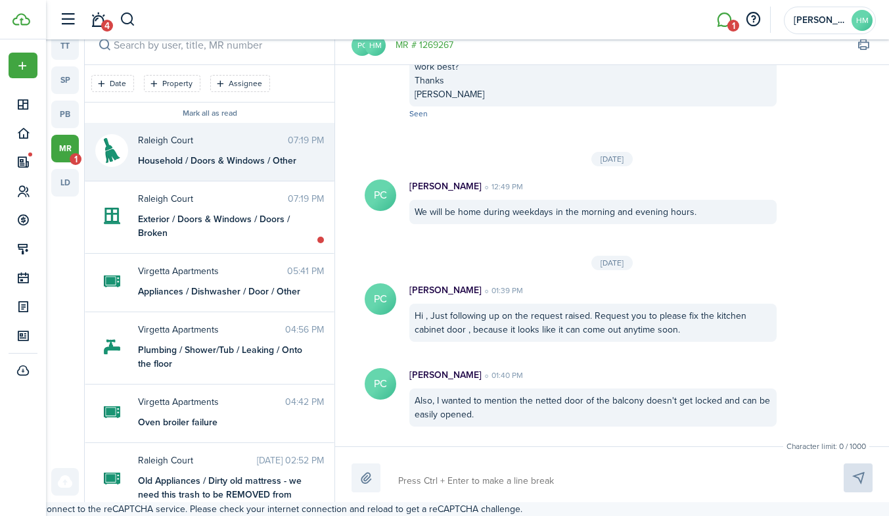
scroll to position [814, 0]
